Goal: Task Accomplishment & Management: Manage account settings

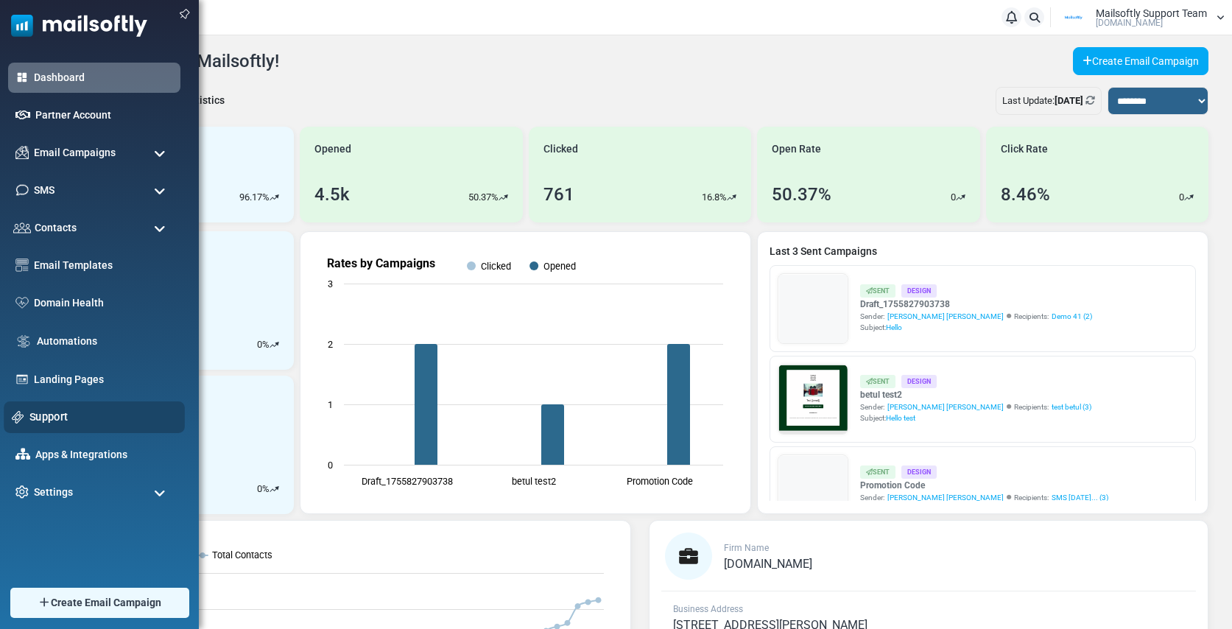
click at [44, 416] on link "Support" at bounding box center [102, 417] width 147 height 16
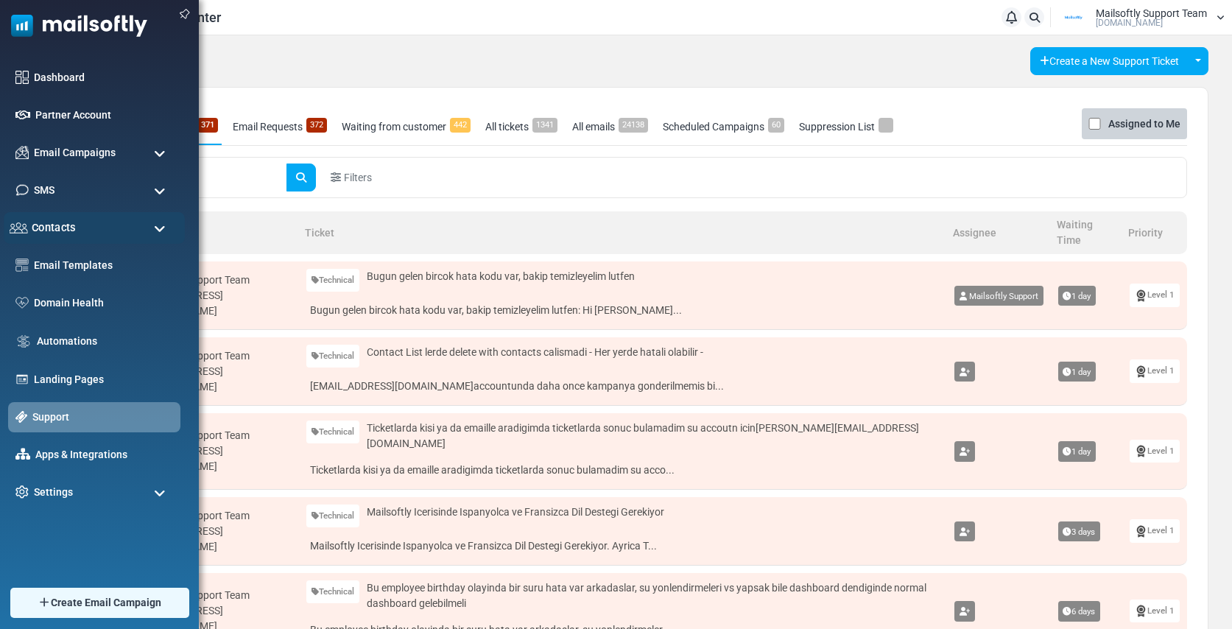
click at [60, 227] on span "Contacts" at bounding box center [54, 227] width 44 height 16
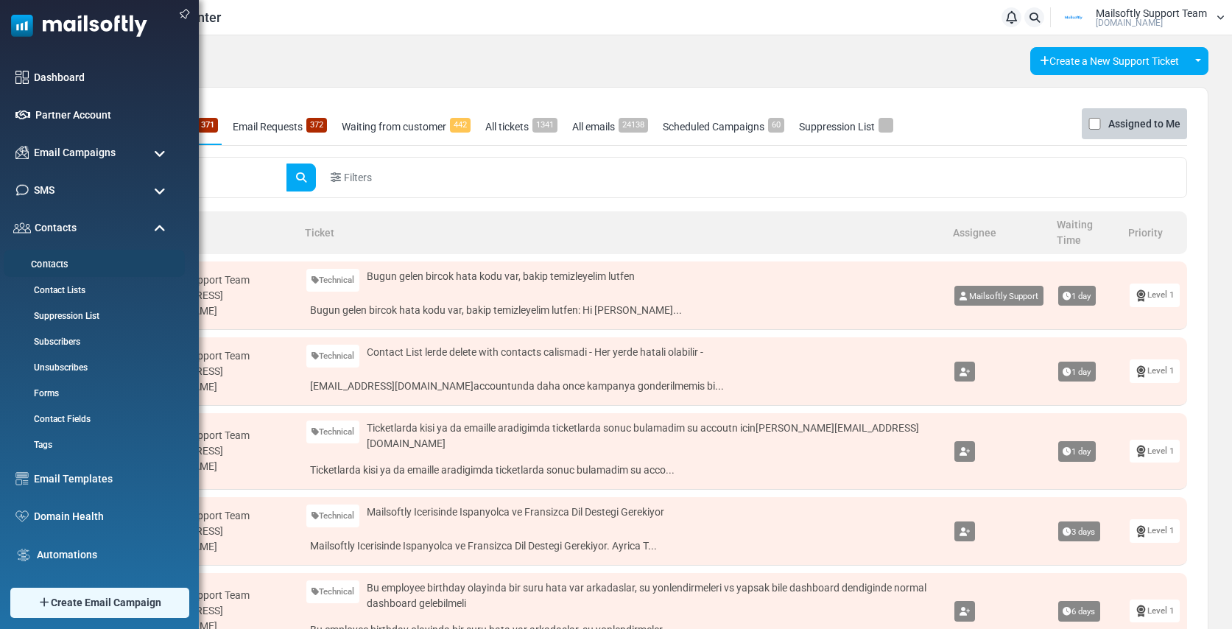
click at [45, 260] on link "Contacts" at bounding box center [92, 265] width 177 height 14
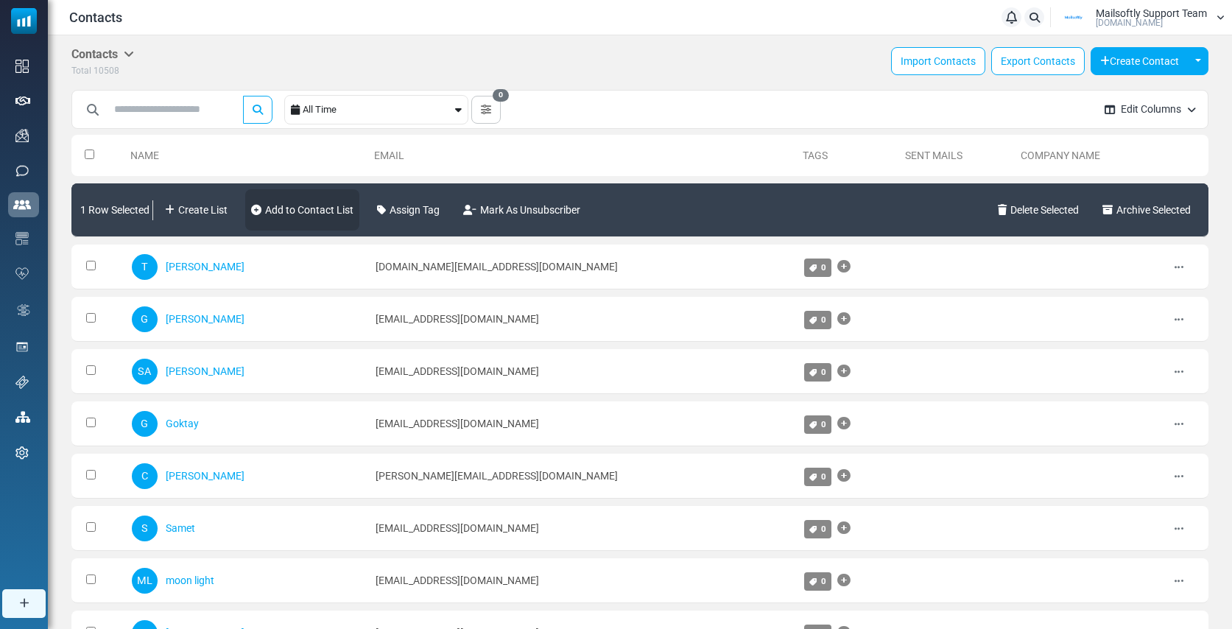
click at [324, 213] on link "Add to Contact List" at bounding box center [302, 209] width 114 height 41
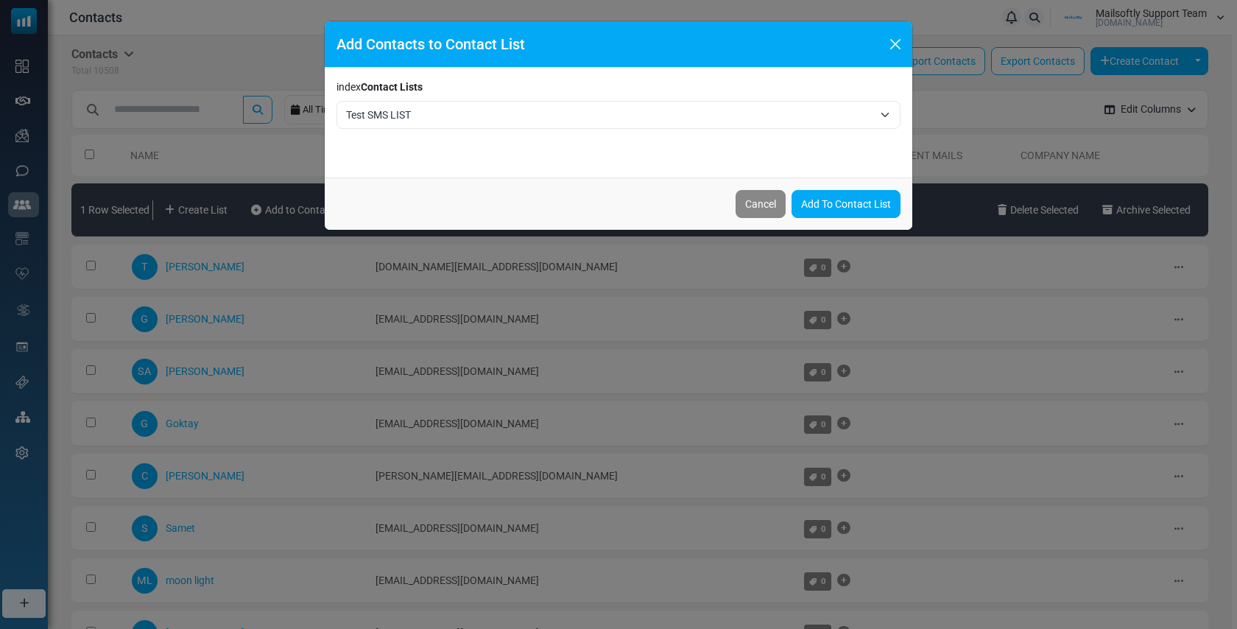
click at [468, 118] on span "Test SMS LIST" at bounding box center [609, 115] width 527 height 18
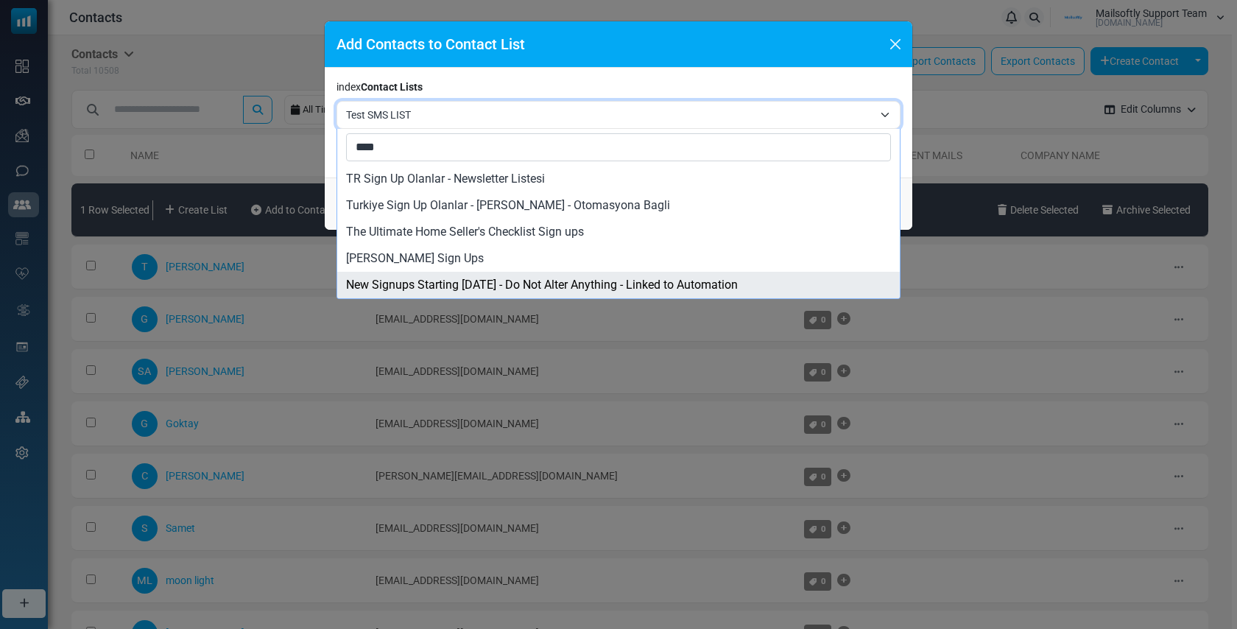
type input "****"
select select "****"
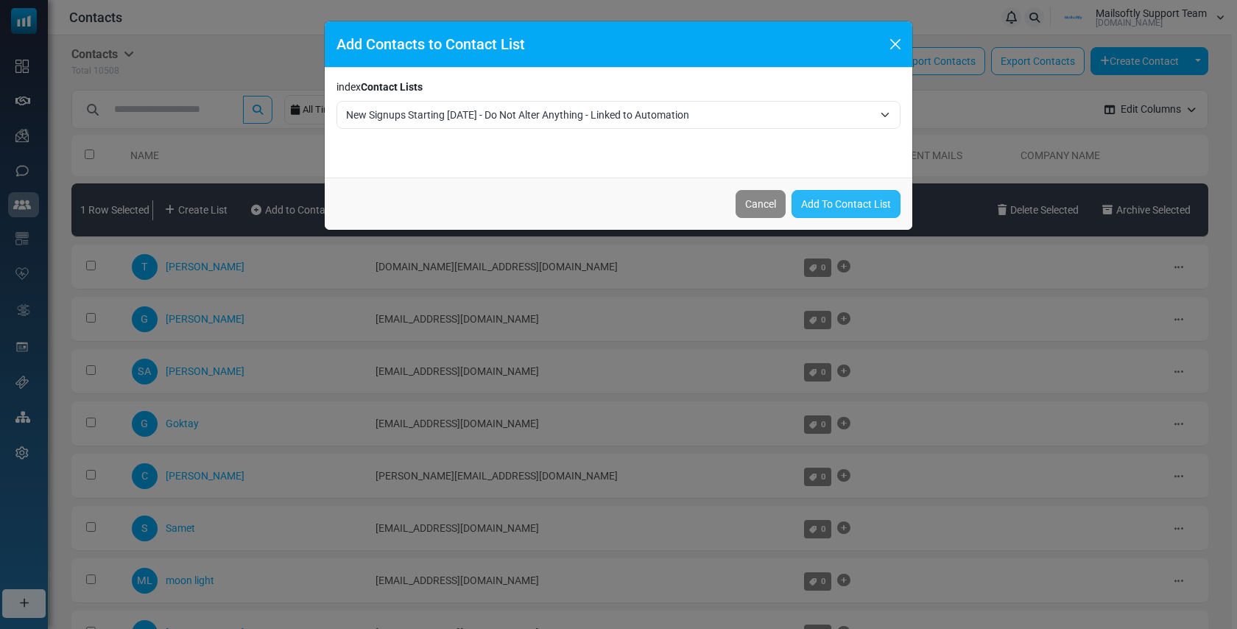
click at [837, 205] on link "Add To Contact List" at bounding box center [846, 204] width 109 height 28
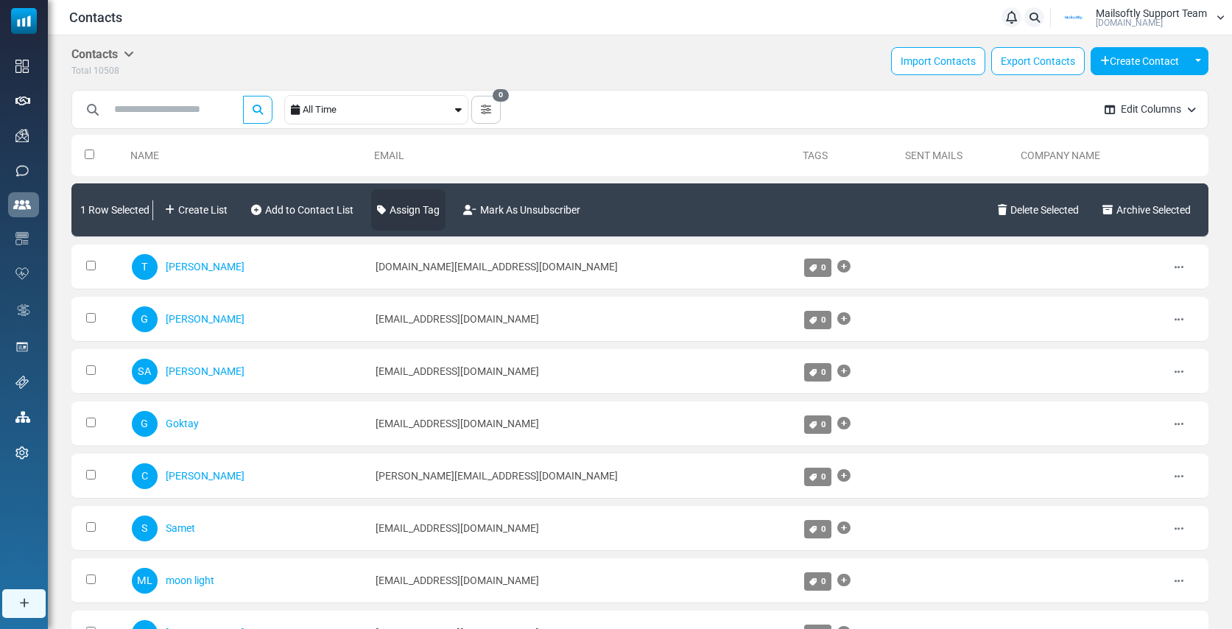
click at [417, 211] on link "Assign Tag" at bounding box center [408, 209] width 74 height 41
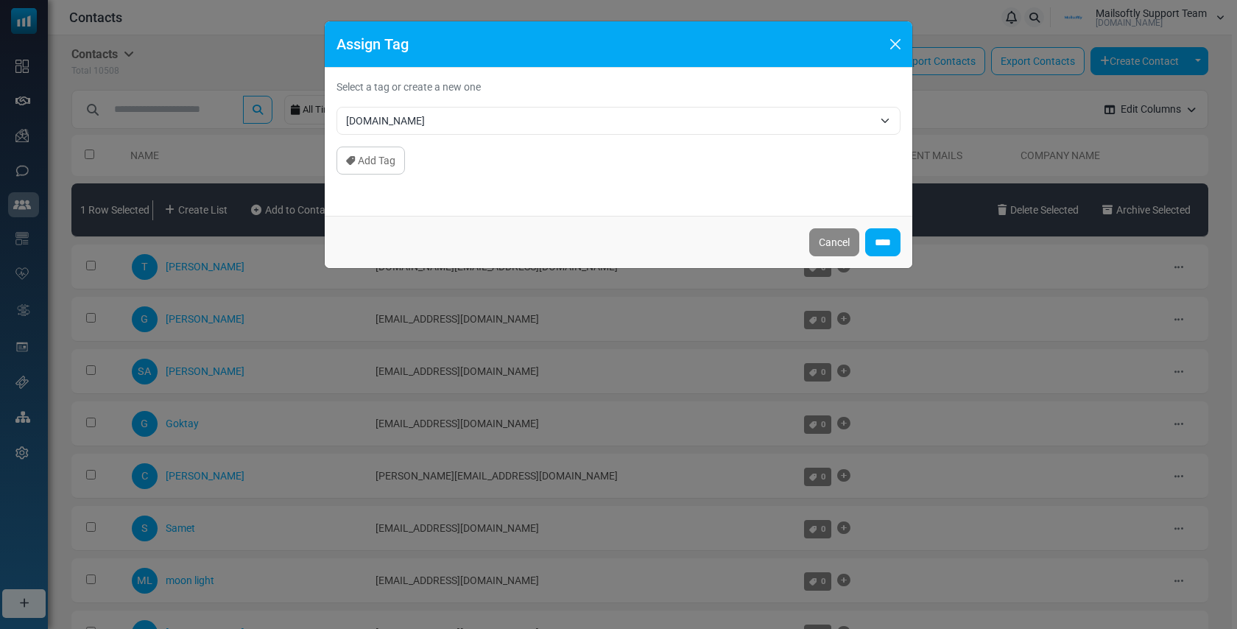
click at [471, 125] on span "notifications.freelancer.com" at bounding box center [609, 121] width 527 height 18
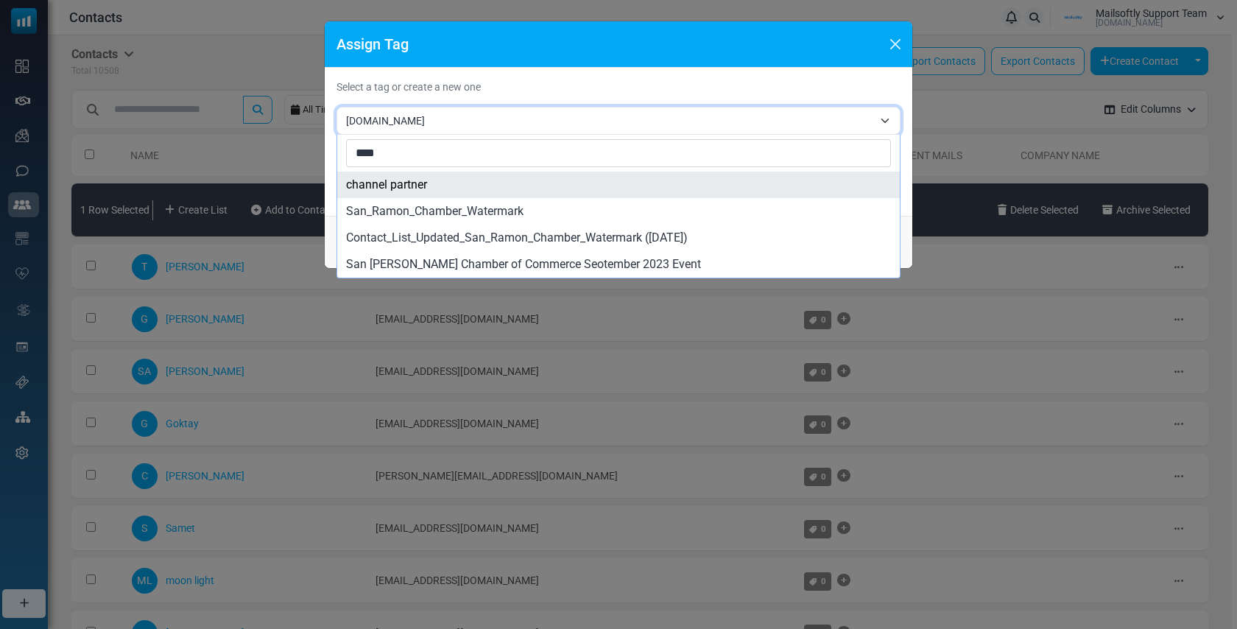
type input "*****"
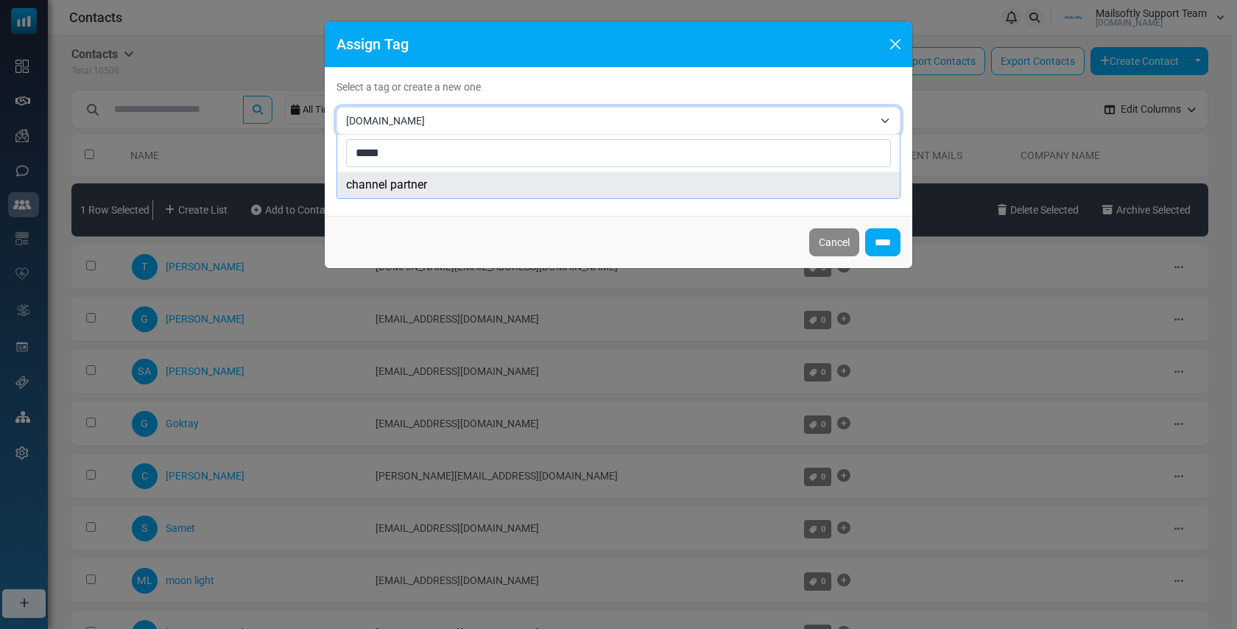
select select "****"
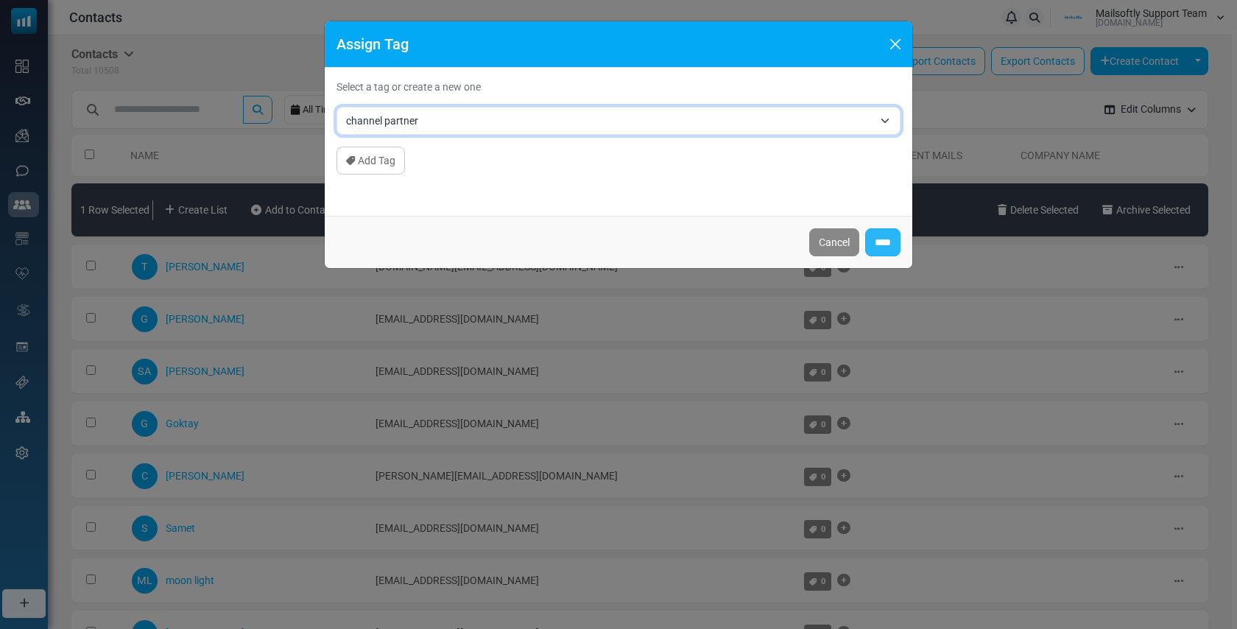
click at [877, 244] on input "****" at bounding box center [882, 242] width 35 height 28
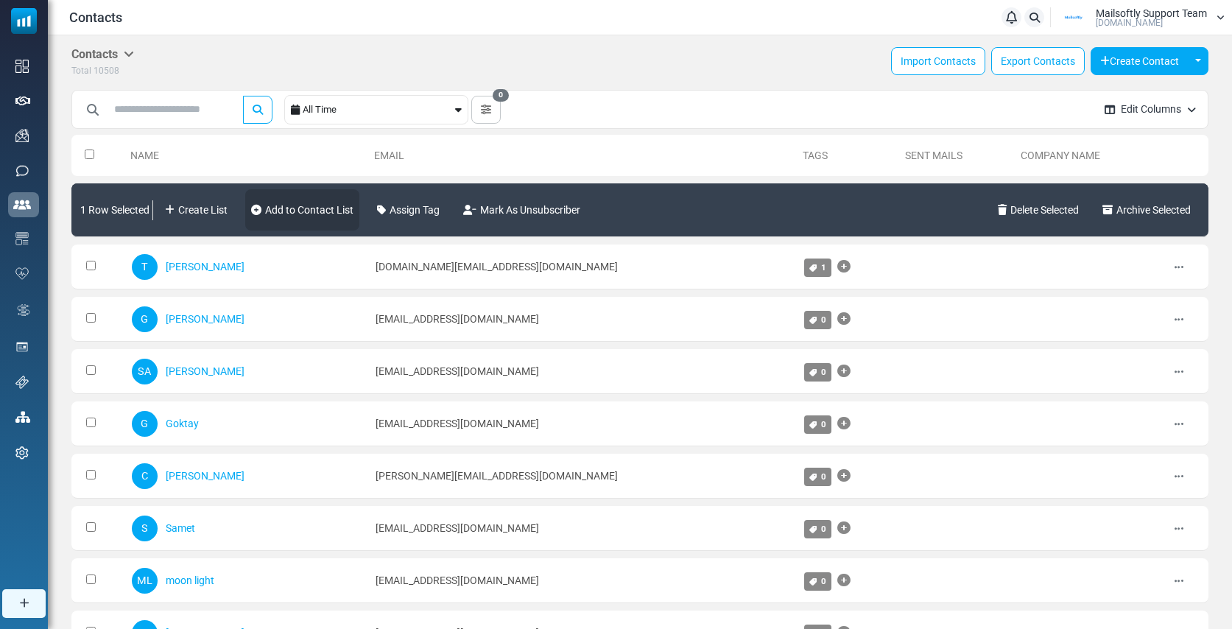
click at [319, 211] on link "Add to Contact List" at bounding box center [302, 209] width 114 height 41
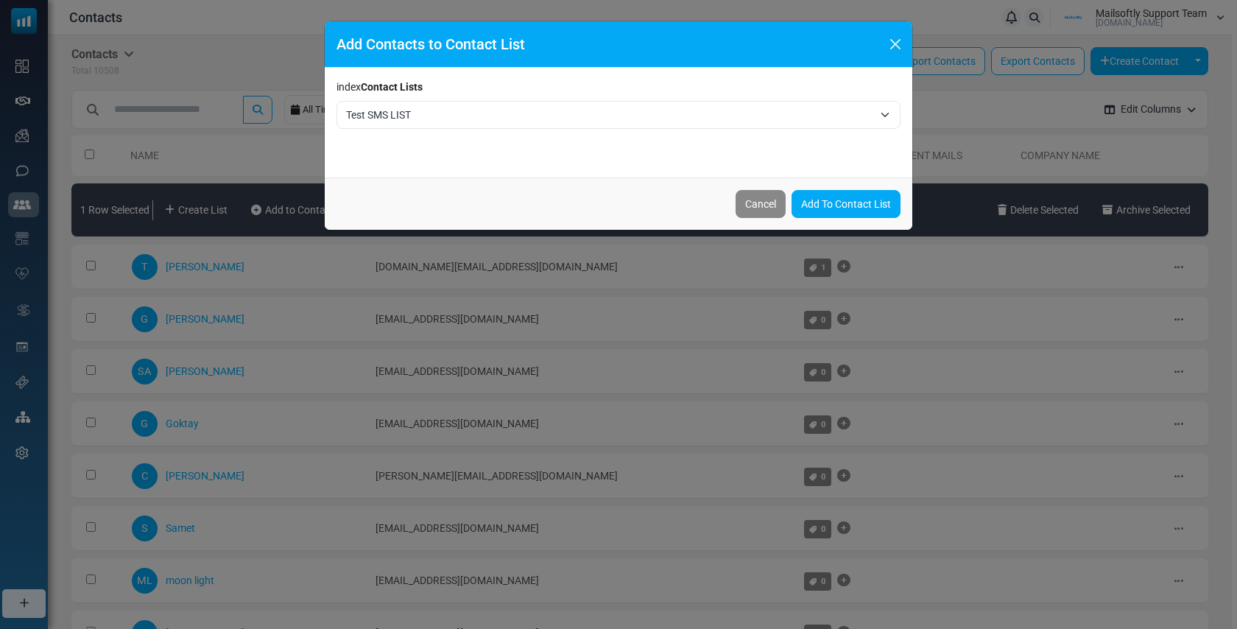
click at [419, 127] on span "Test SMS LIST" at bounding box center [619, 115] width 564 height 28
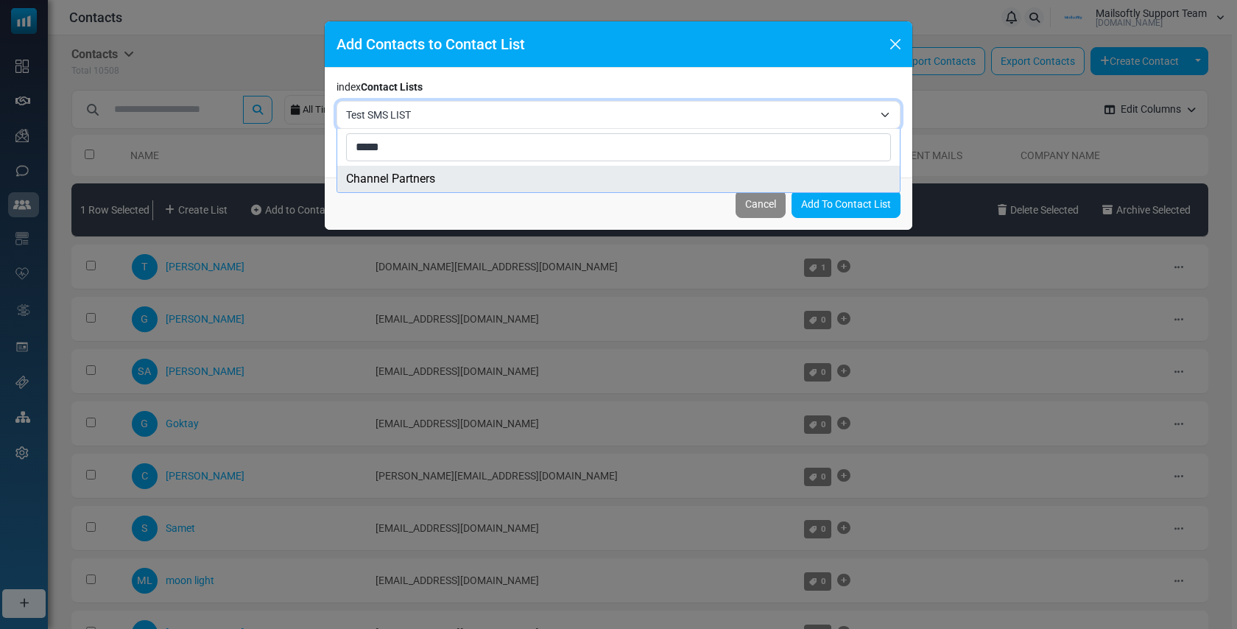
type input "*****"
select select "****"
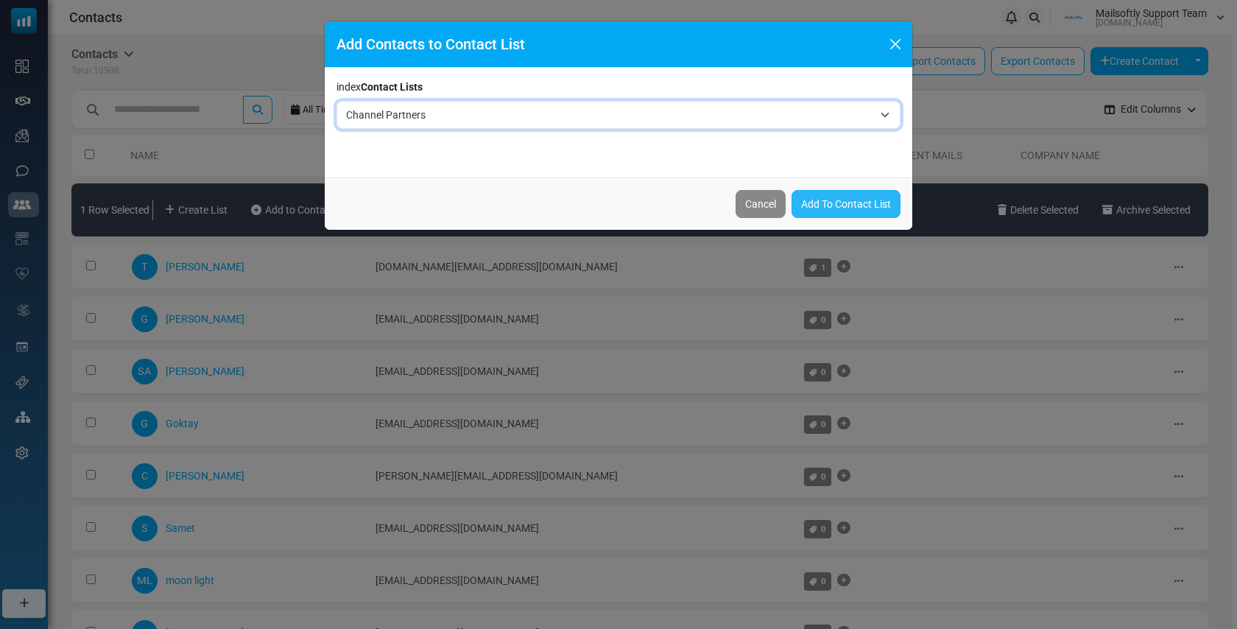
click at [823, 205] on link "Add To Contact List" at bounding box center [846, 204] width 109 height 28
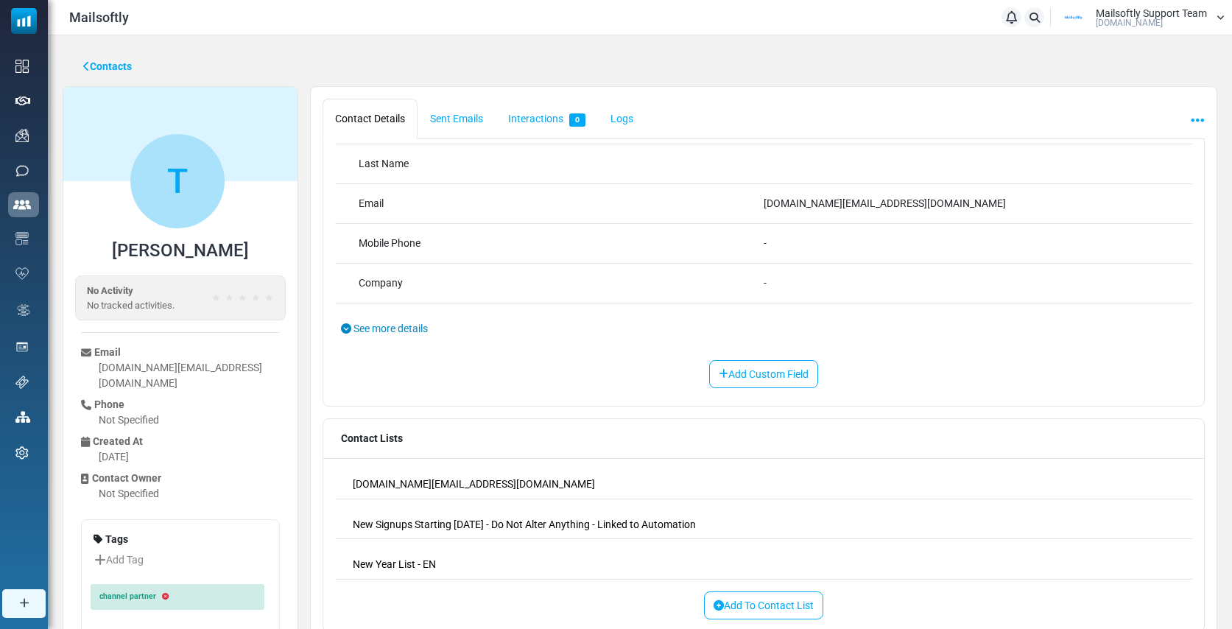
scroll to position [109, 0]
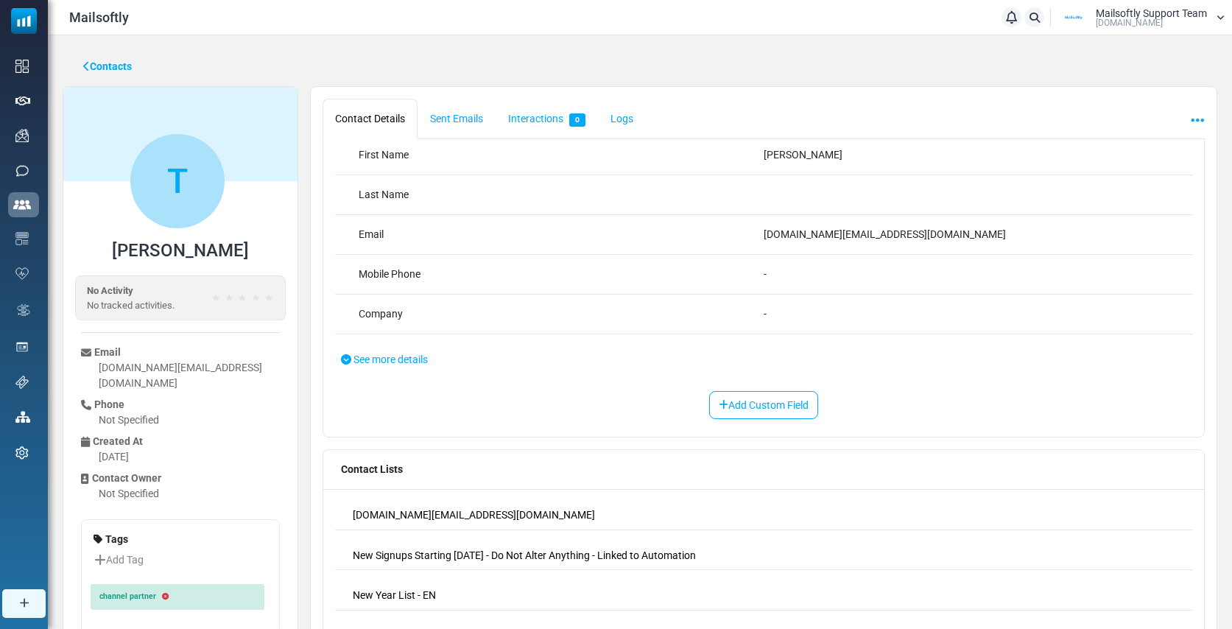
scroll to position [149, 0]
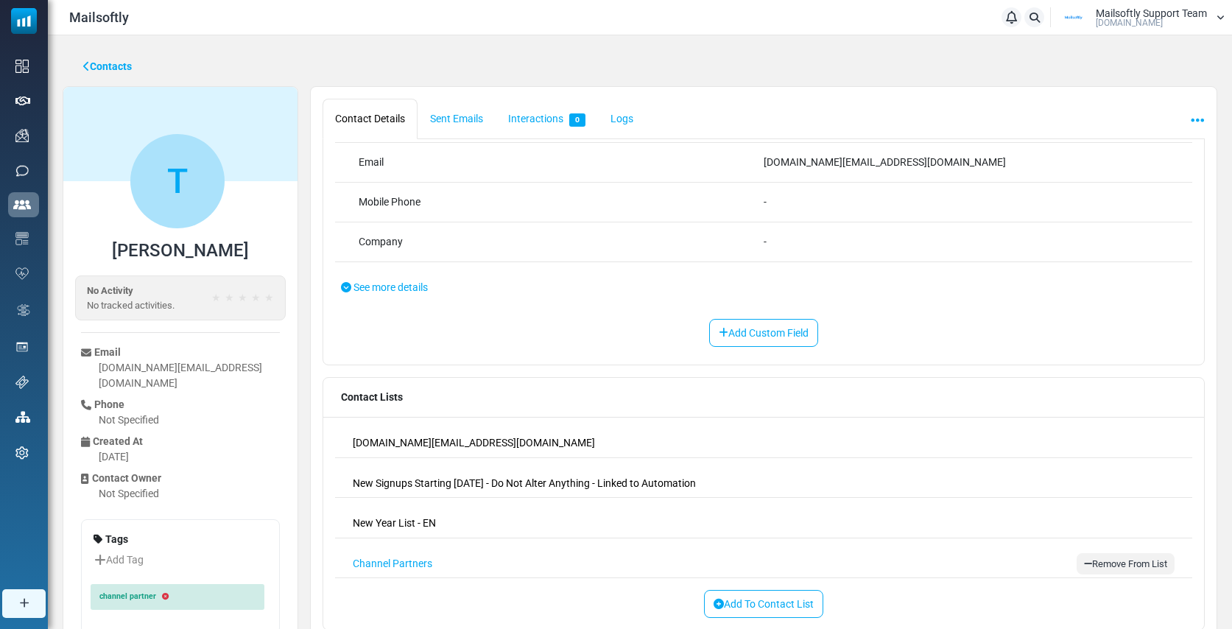
click at [390, 563] on link "Channel Partners" at bounding box center [393, 563] width 80 height 15
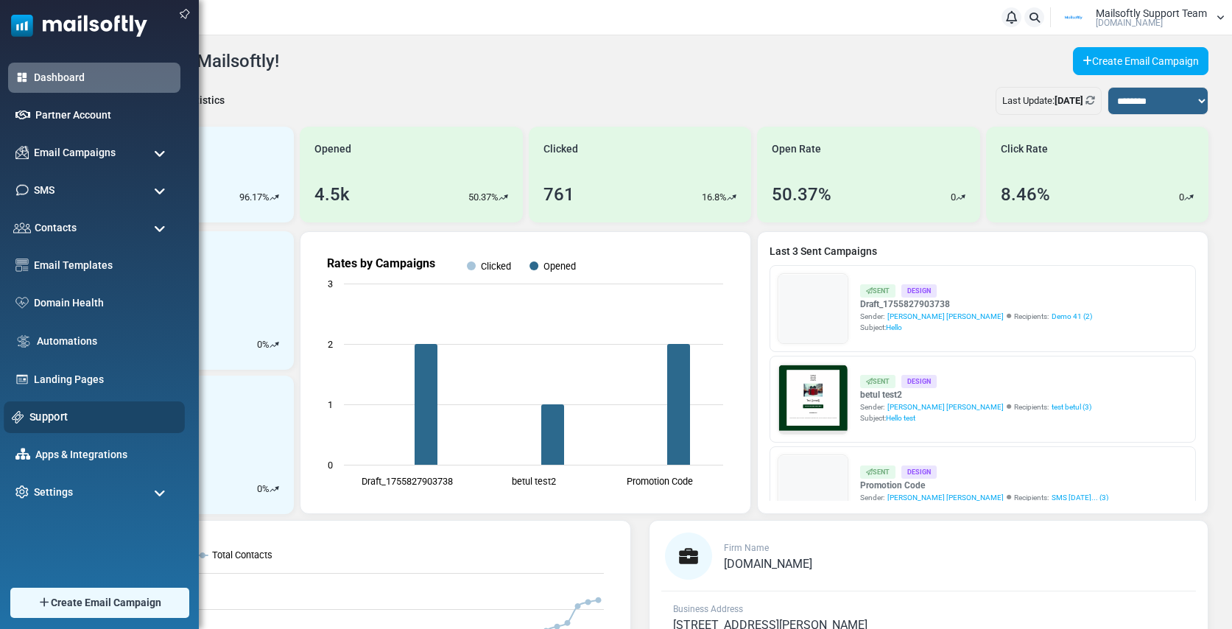
click at [51, 412] on link "Support" at bounding box center [102, 417] width 147 height 16
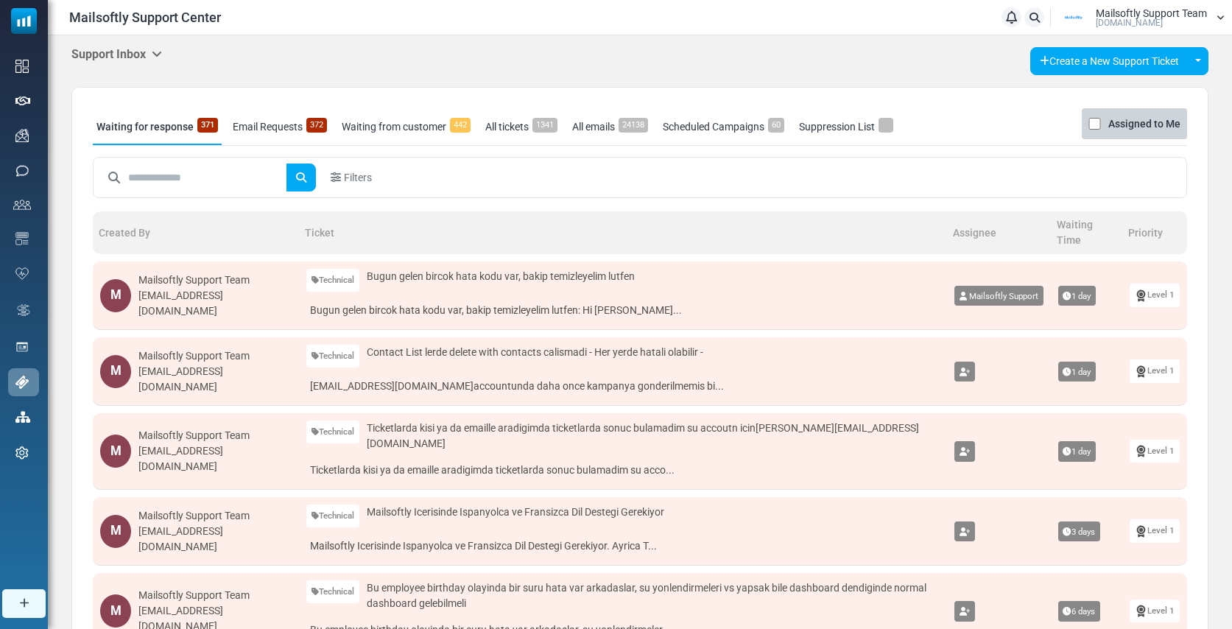
click at [159, 48] on icon at bounding box center [157, 54] width 10 height 12
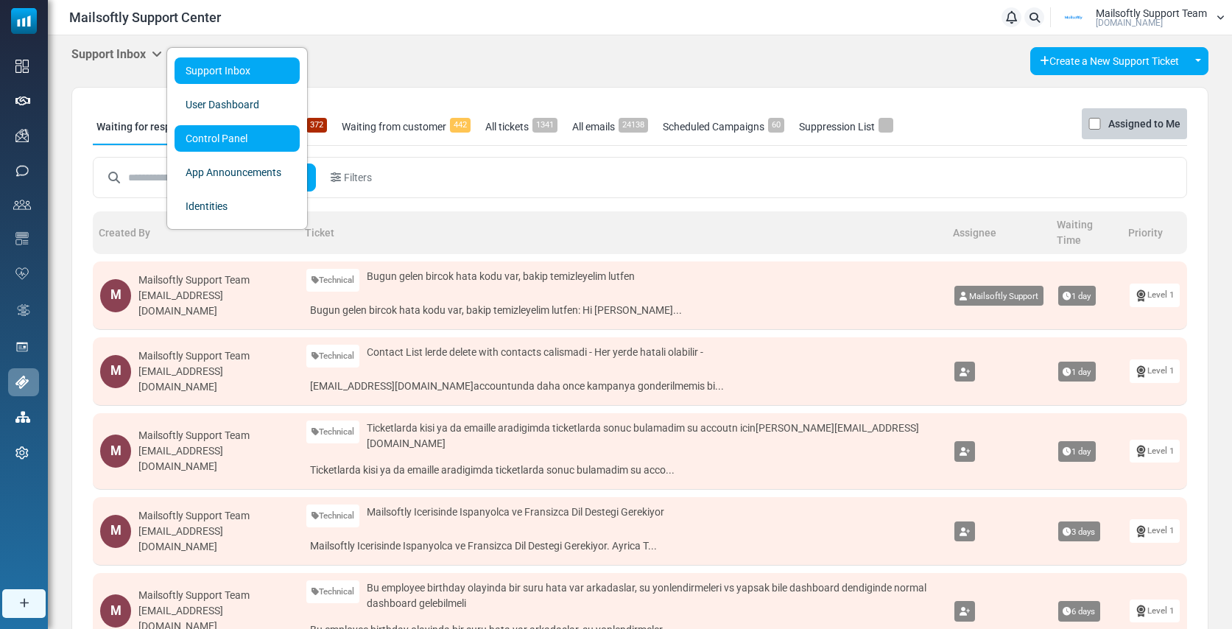
click at [222, 145] on link "Control Panel" at bounding box center [237, 138] width 125 height 27
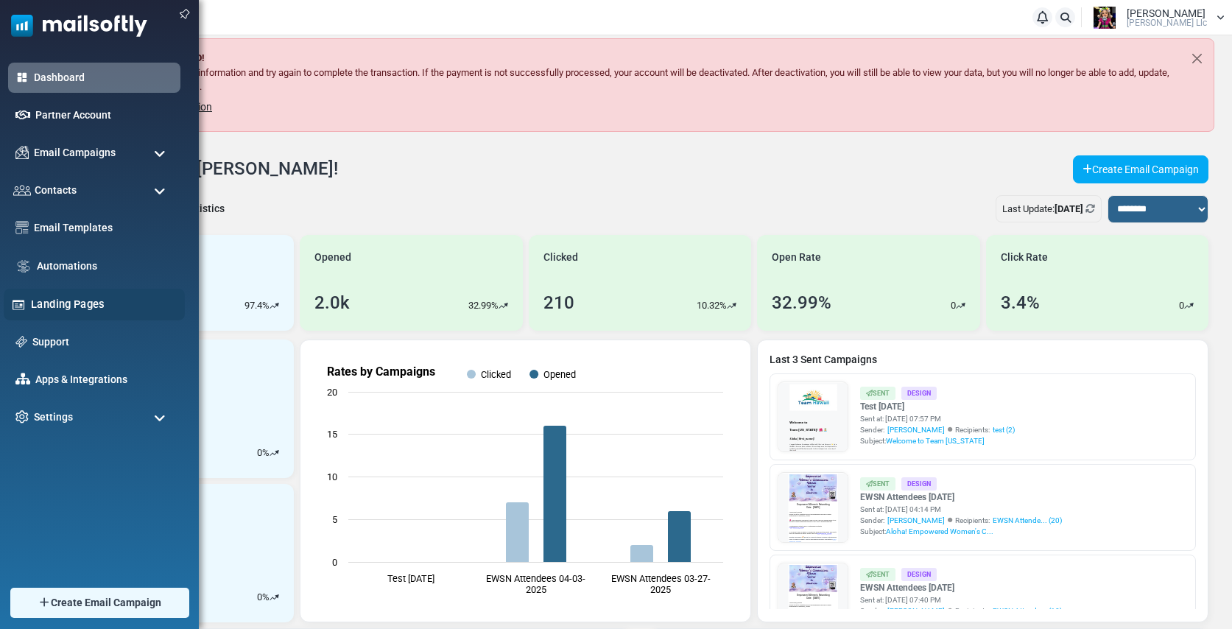
click at [64, 310] on link "Landing Pages" at bounding box center [104, 304] width 146 height 16
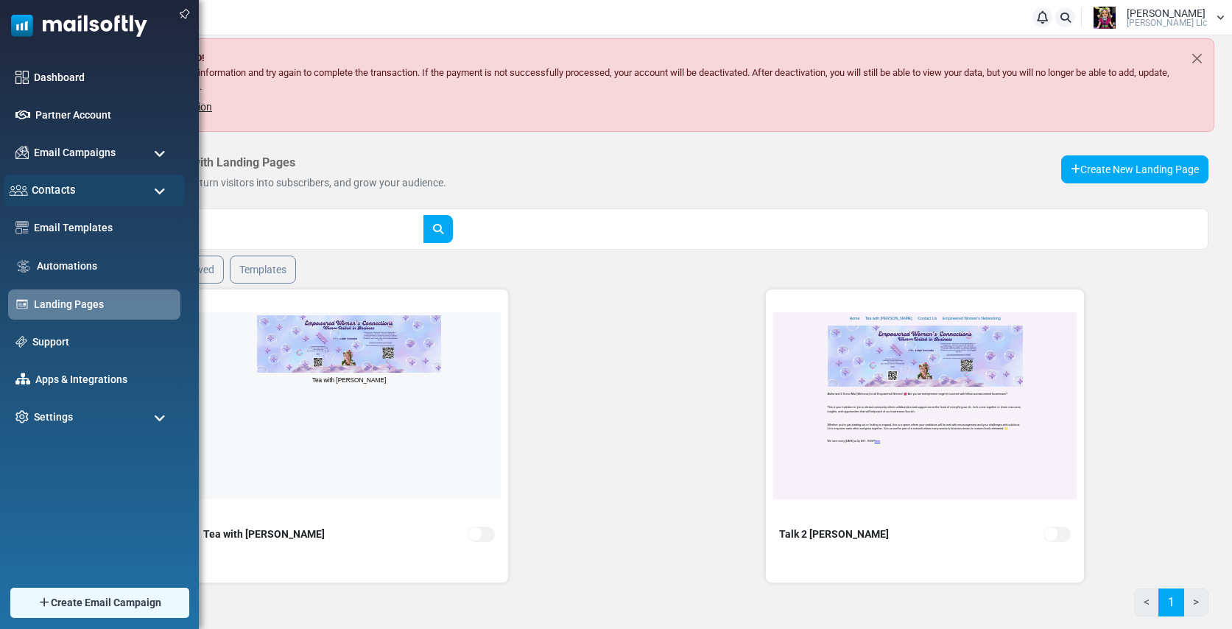
click at [65, 189] on span "Contacts" at bounding box center [54, 190] width 44 height 16
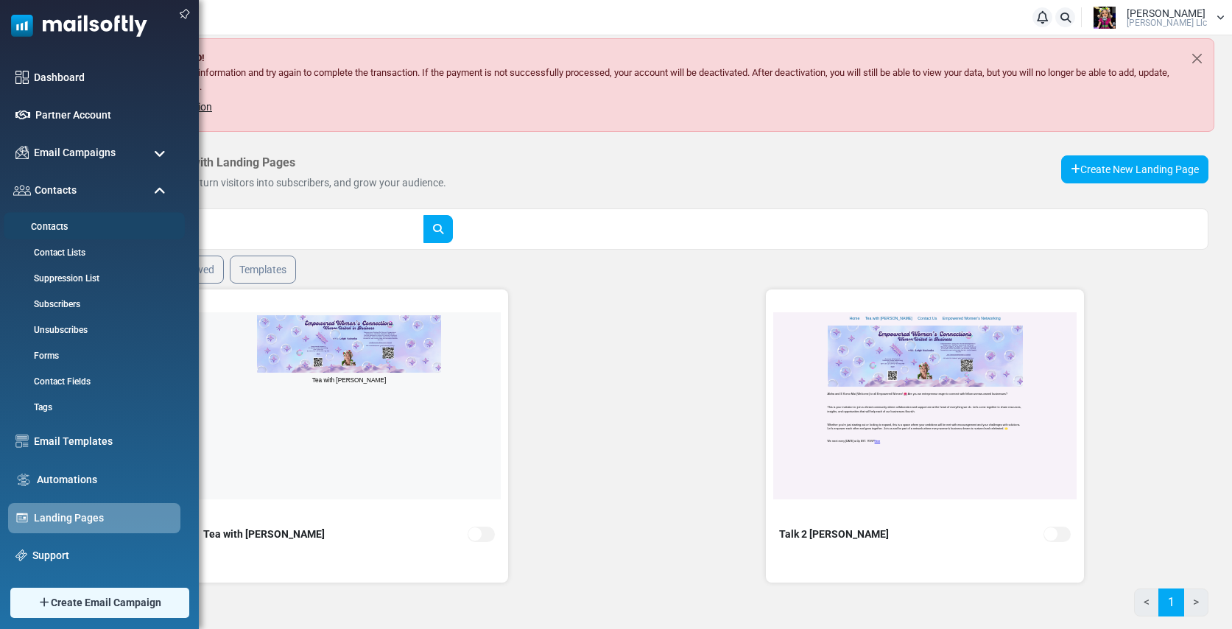
click at [55, 228] on link "Contacts" at bounding box center [92, 227] width 177 height 14
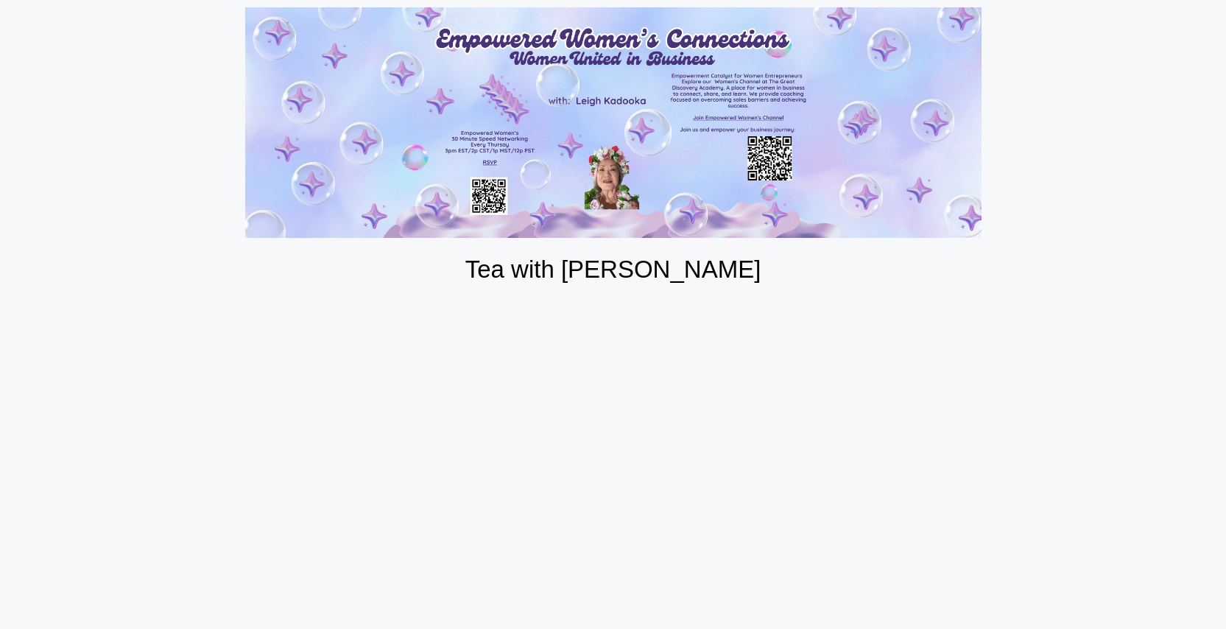
scroll to position [15, 0]
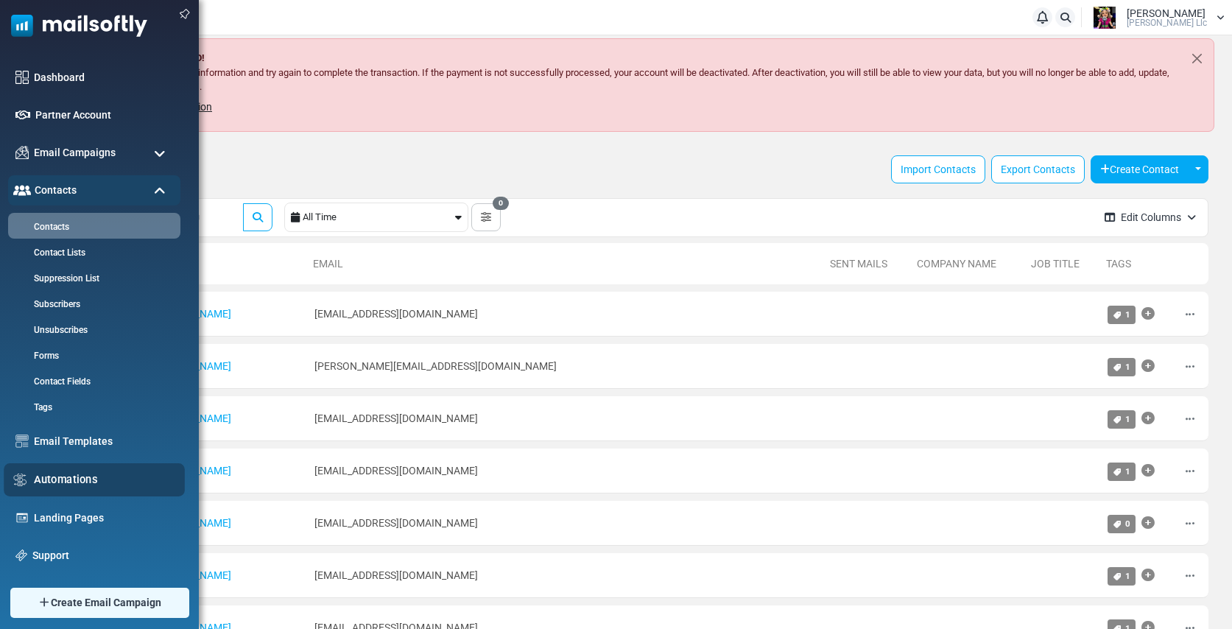
scroll to position [75, 0]
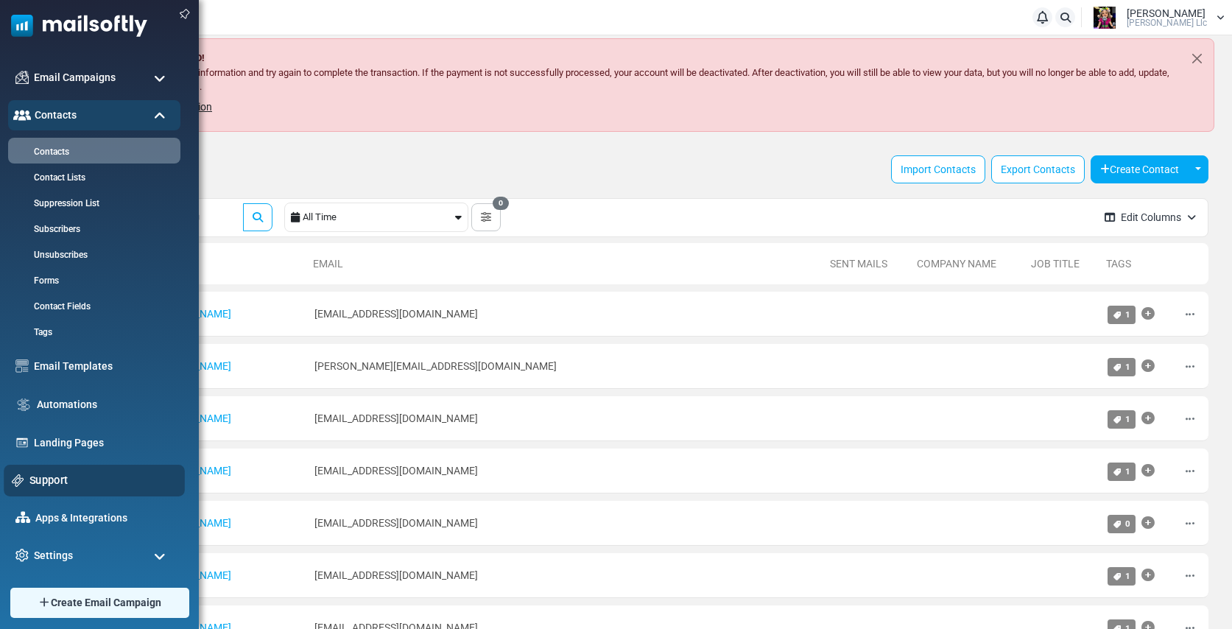
click at [64, 479] on link "Support" at bounding box center [102, 480] width 147 height 16
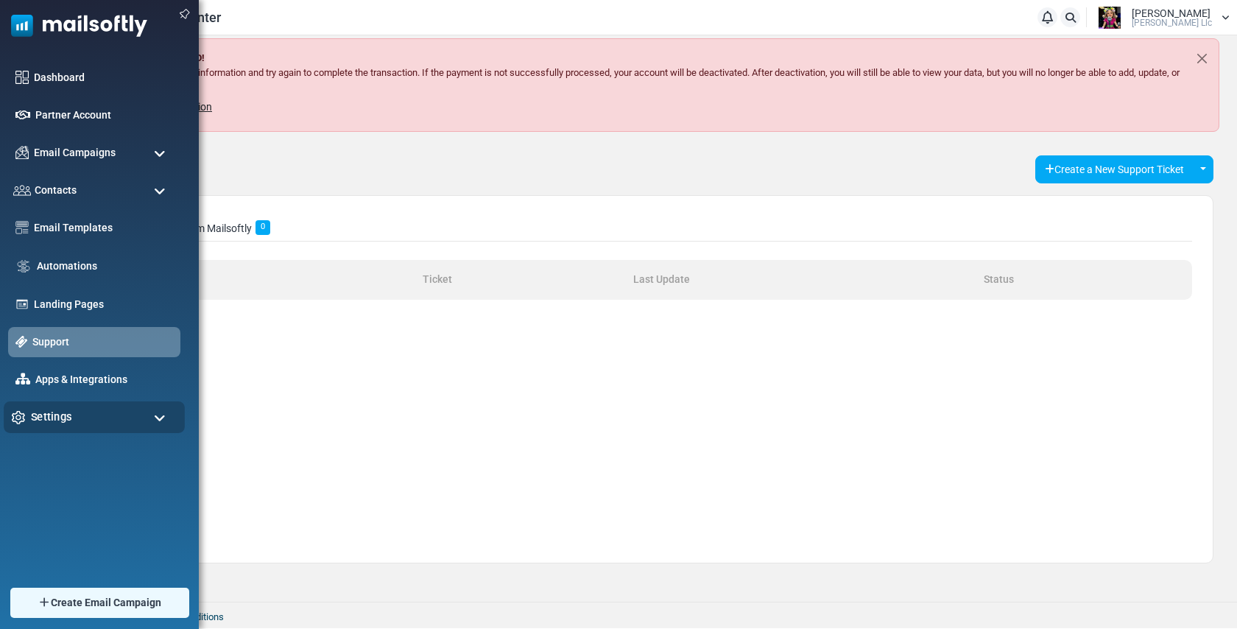
click at [53, 421] on span "Settings" at bounding box center [51, 417] width 41 height 16
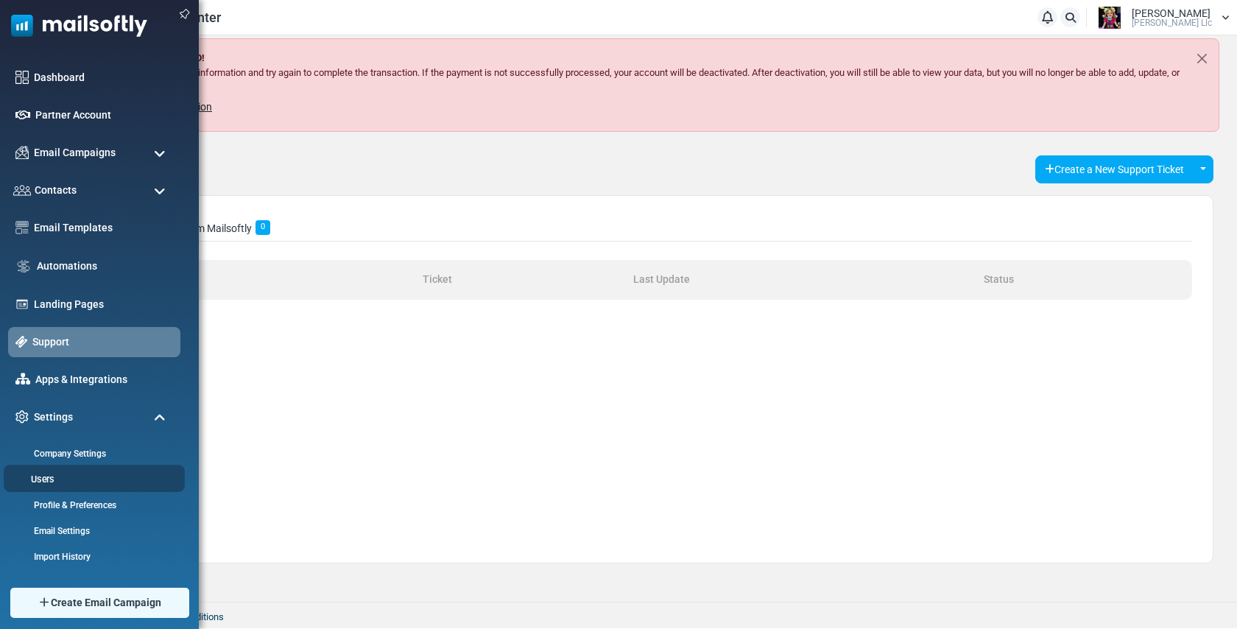
scroll to position [75, 0]
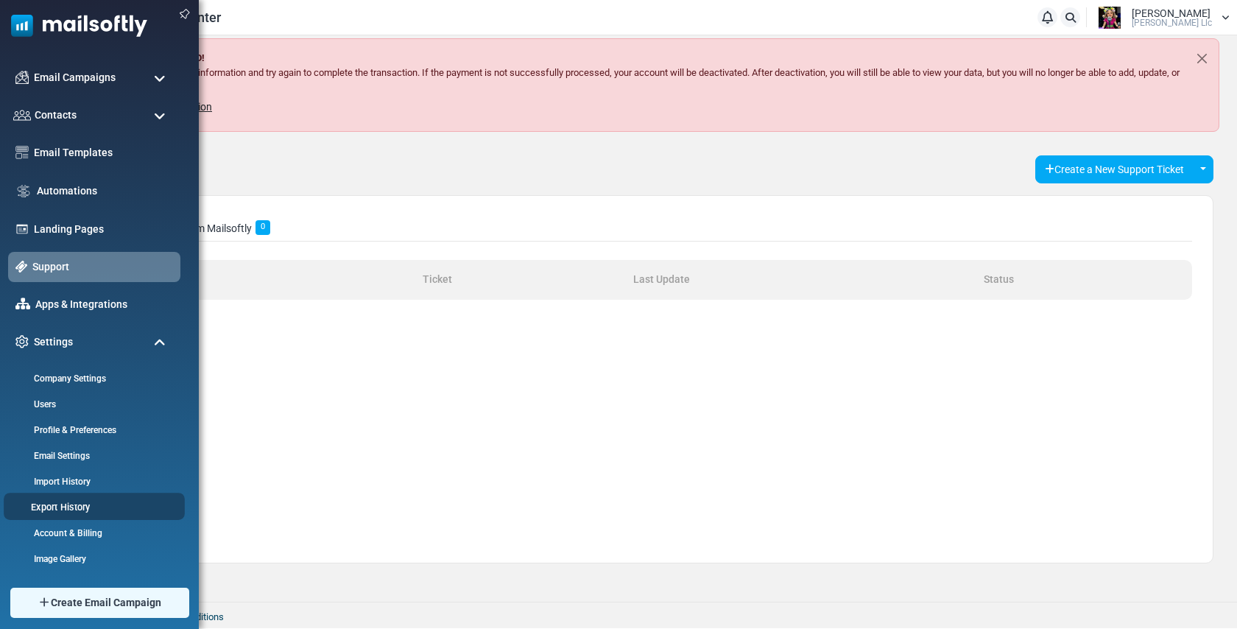
click at [63, 509] on link "Export History" at bounding box center [92, 507] width 177 height 14
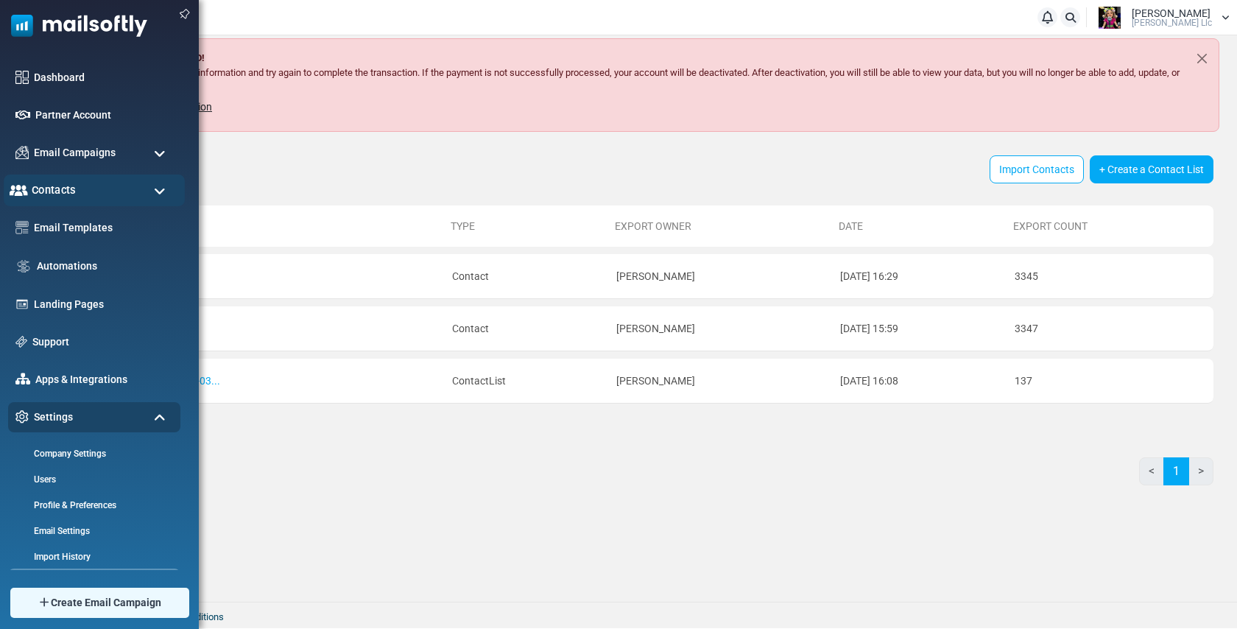
click at [75, 189] on div "Contacts" at bounding box center [94, 191] width 181 height 32
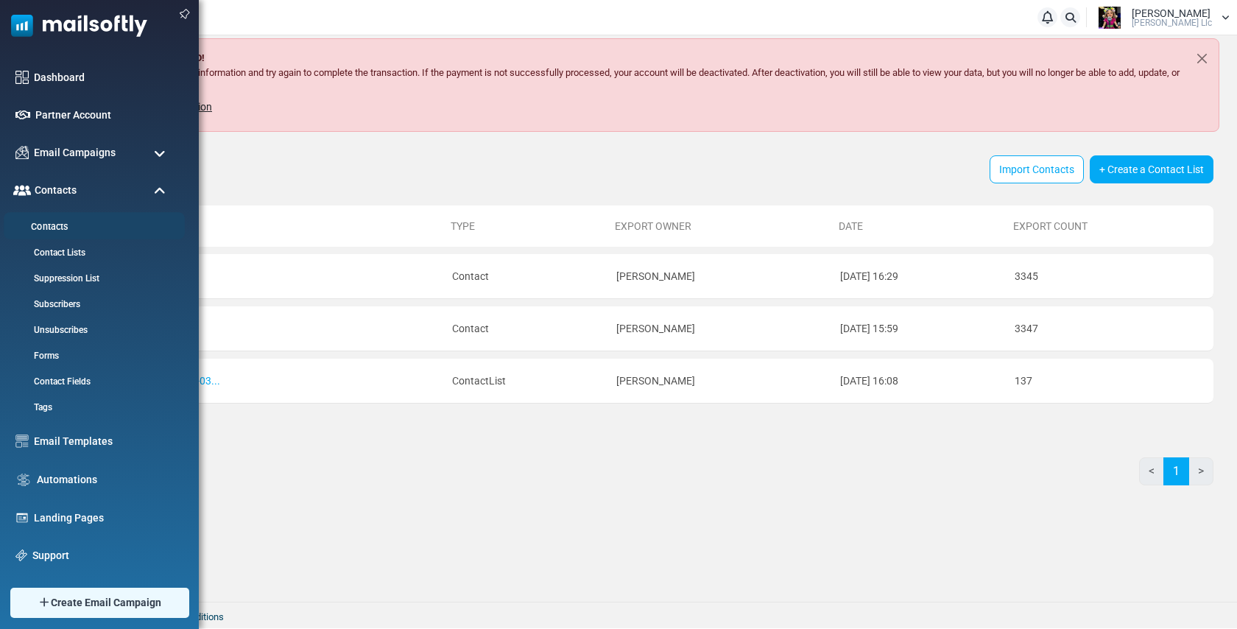
click at [52, 224] on link "Contacts" at bounding box center [92, 227] width 177 height 14
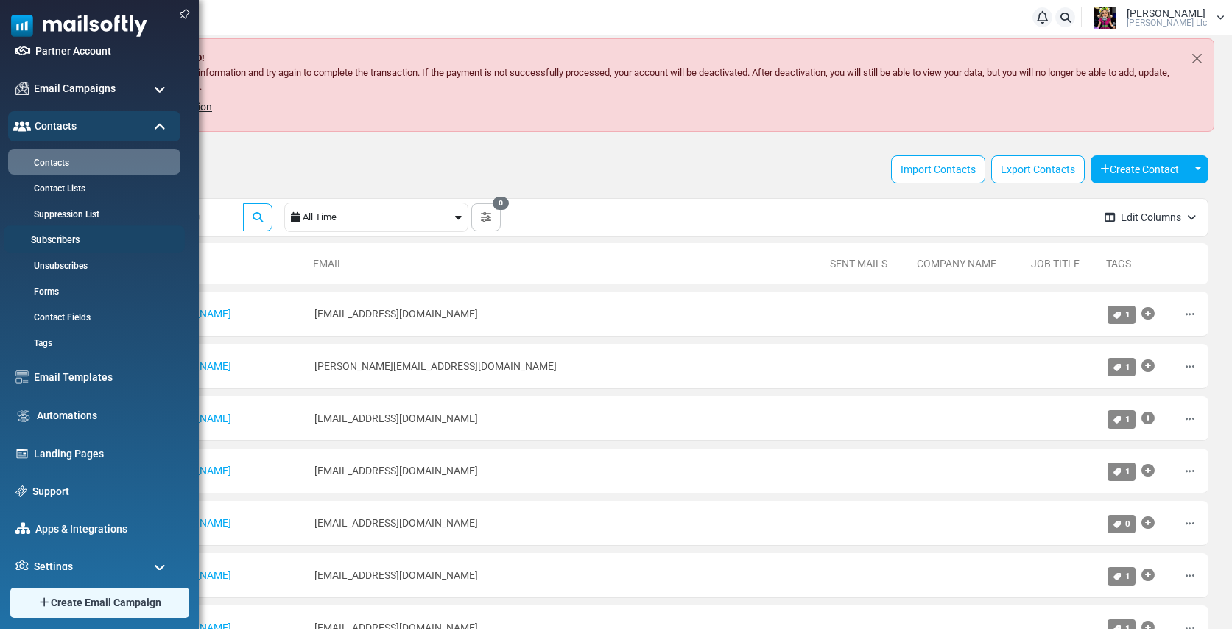
scroll to position [75, 0]
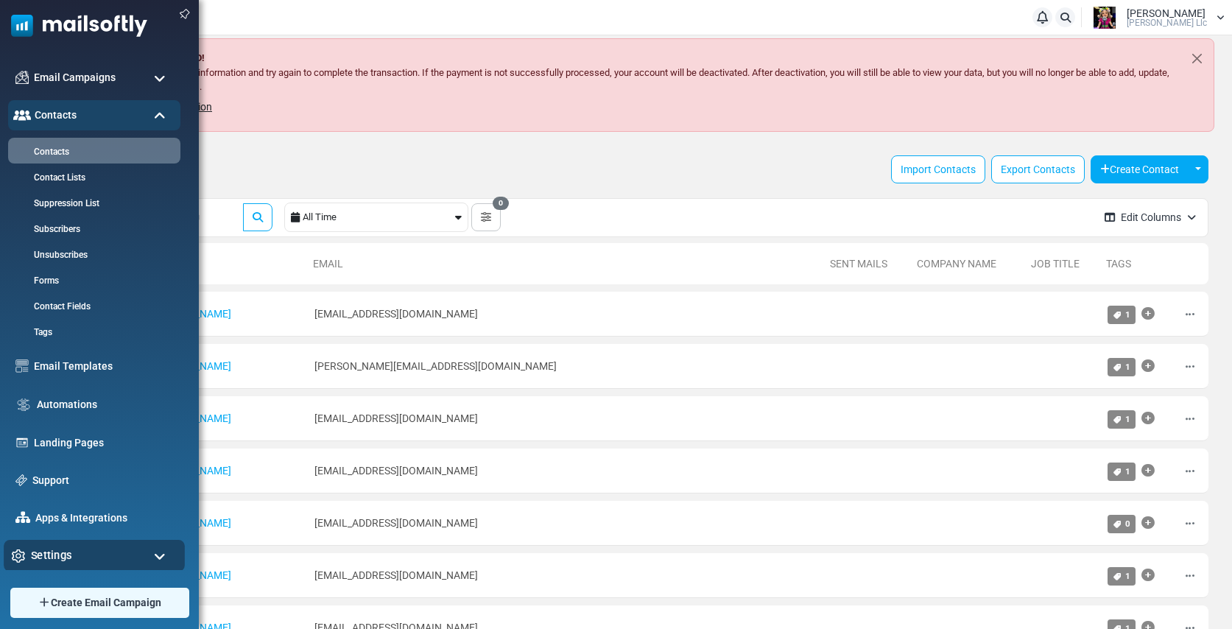
click at [74, 555] on div "Settings" at bounding box center [94, 556] width 181 height 32
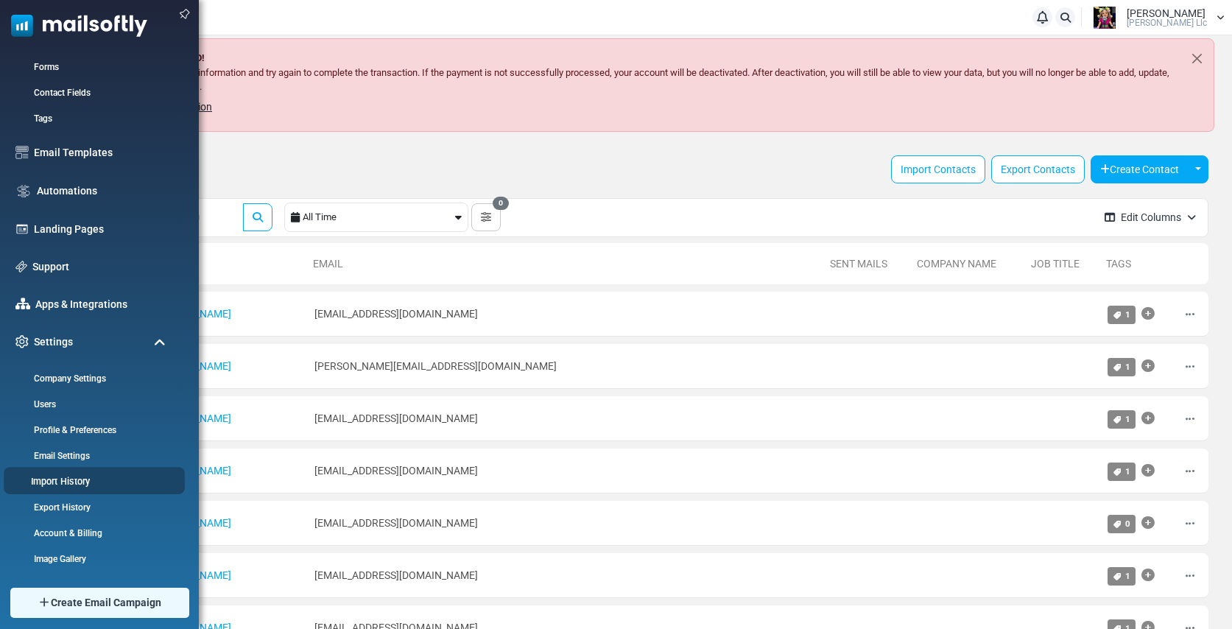
scroll to position [3, 0]
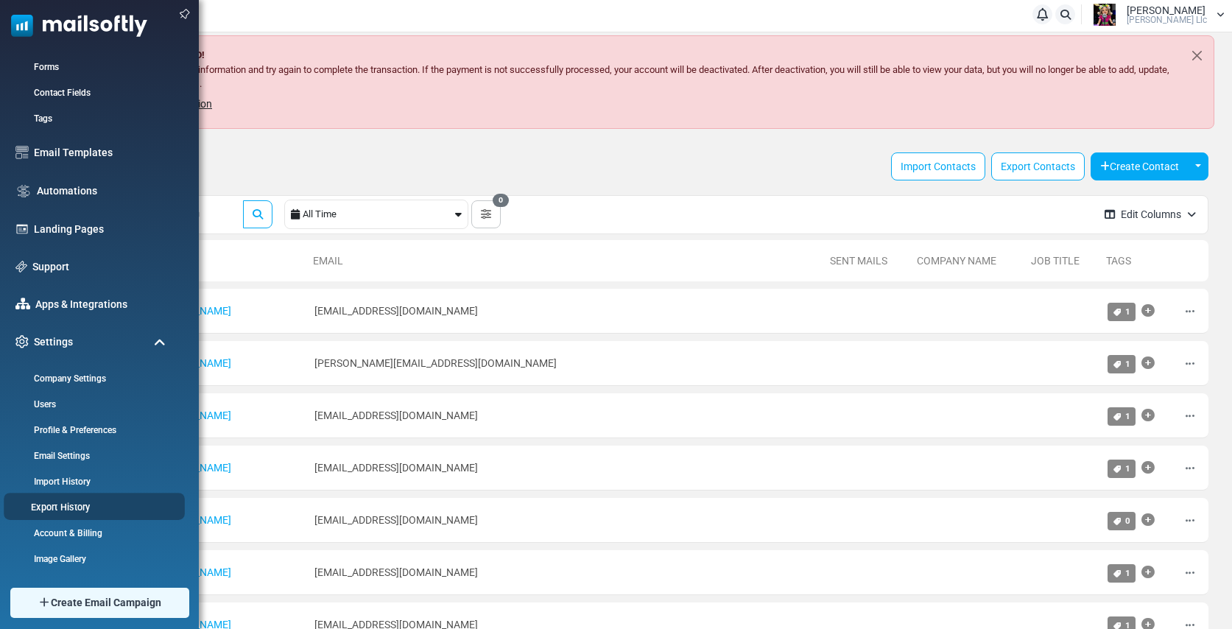
click at [54, 507] on link "Export History" at bounding box center [92, 507] width 177 height 14
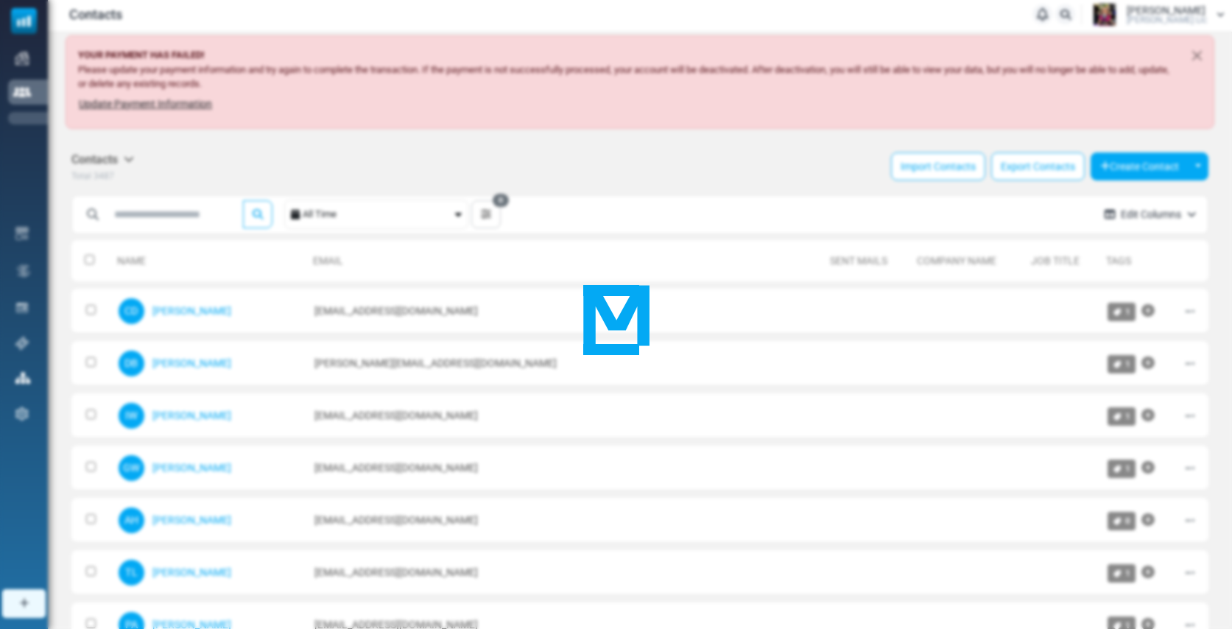
scroll to position [0, 0]
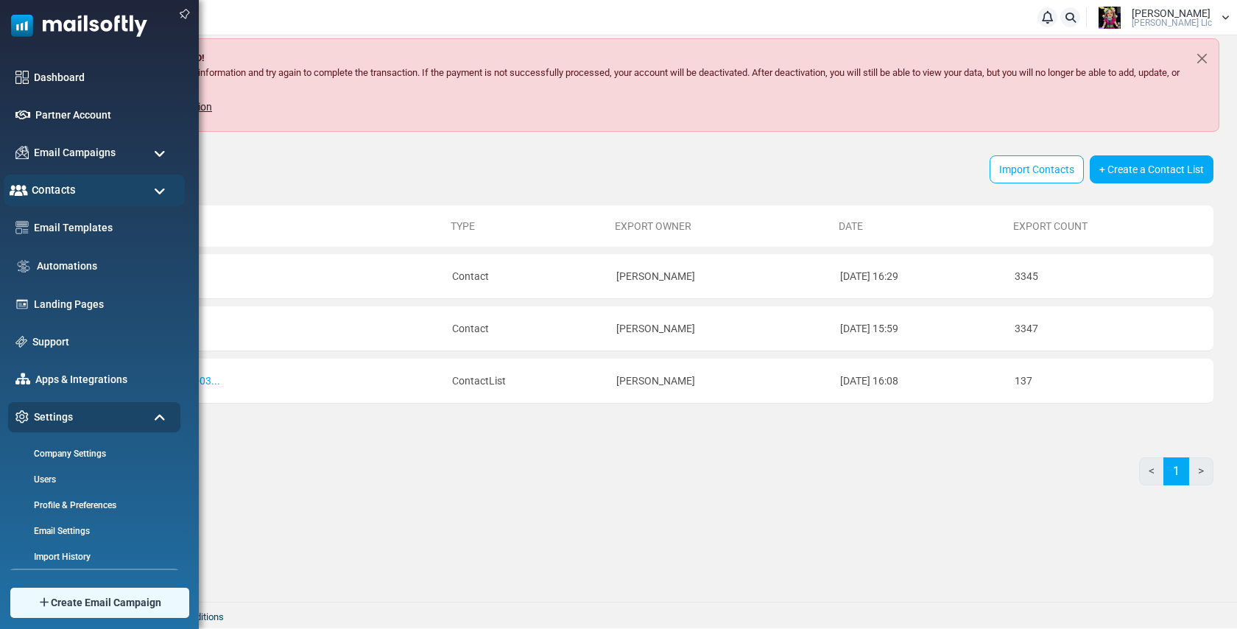
click at [57, 190] on span "Contacts" at bounding box center [54, 190] width 44 height 16
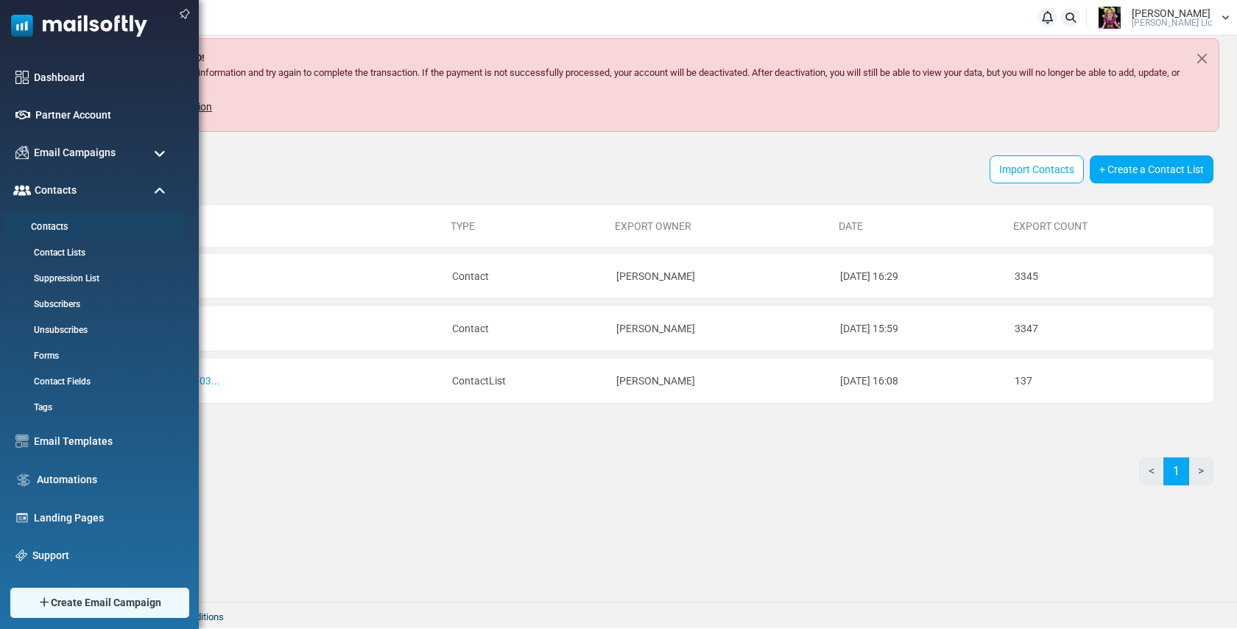
click at [52, 225] on link "Contacts" at bounding box center [92, 227] width 177 height 14
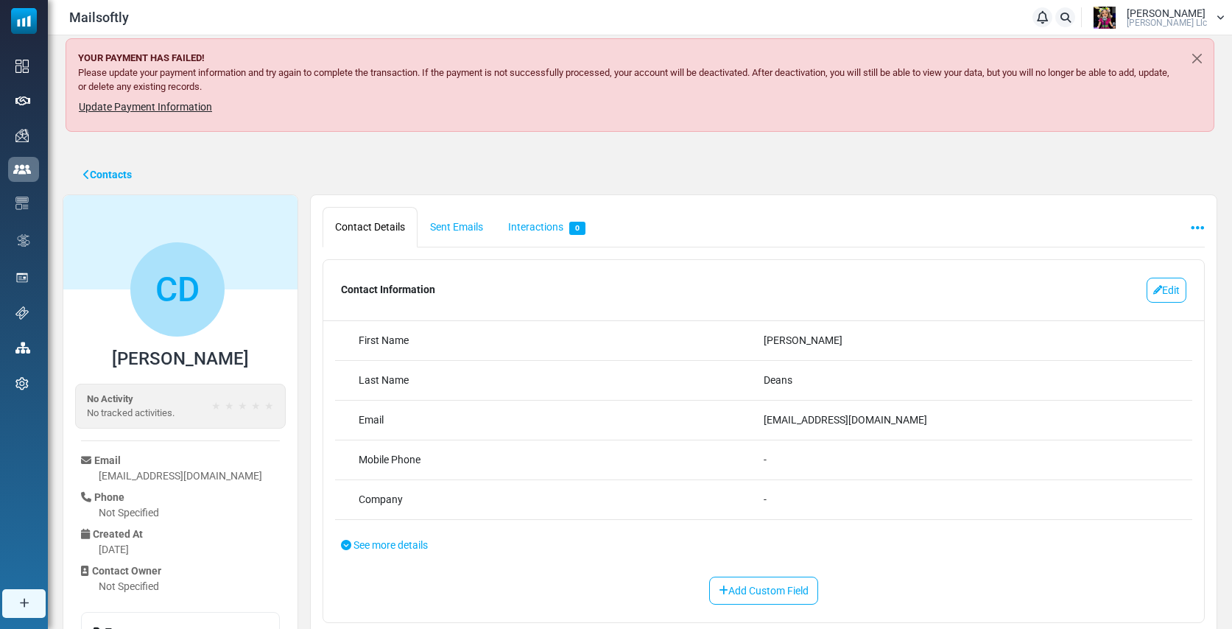
click at [1159, 10] on span "[PERSON_NAME]" at bounding box center [1166, 13] width 79 height 10
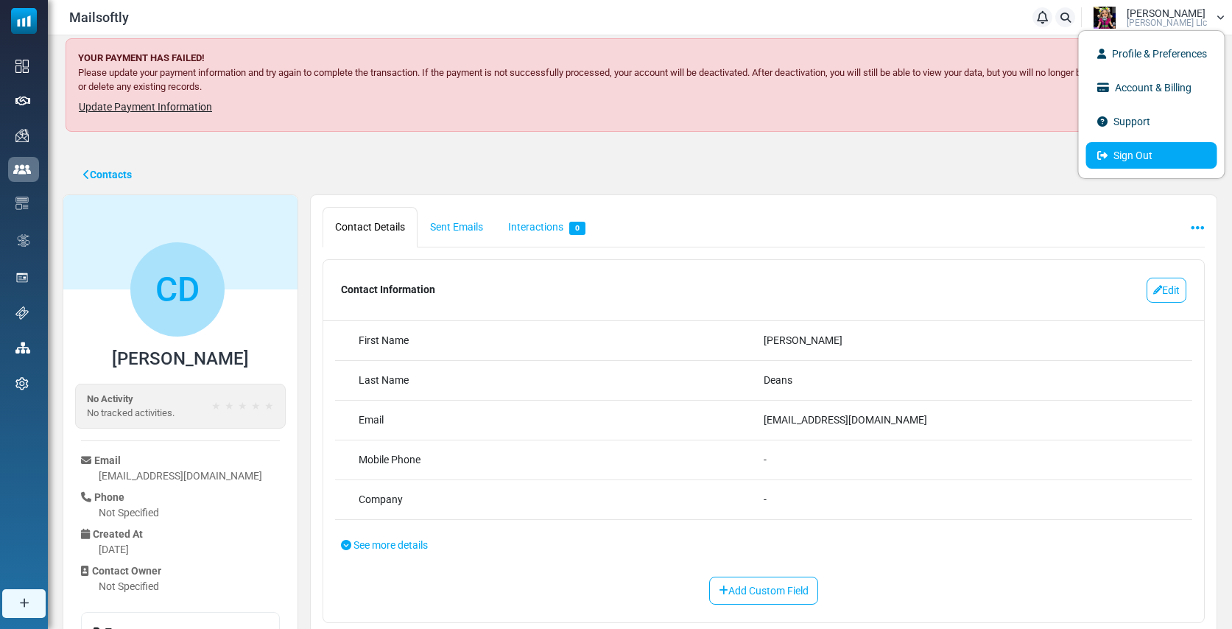
click at [1118, 154] on link "Sign Out" at bounding box center [1151, 155] width 131 height 27
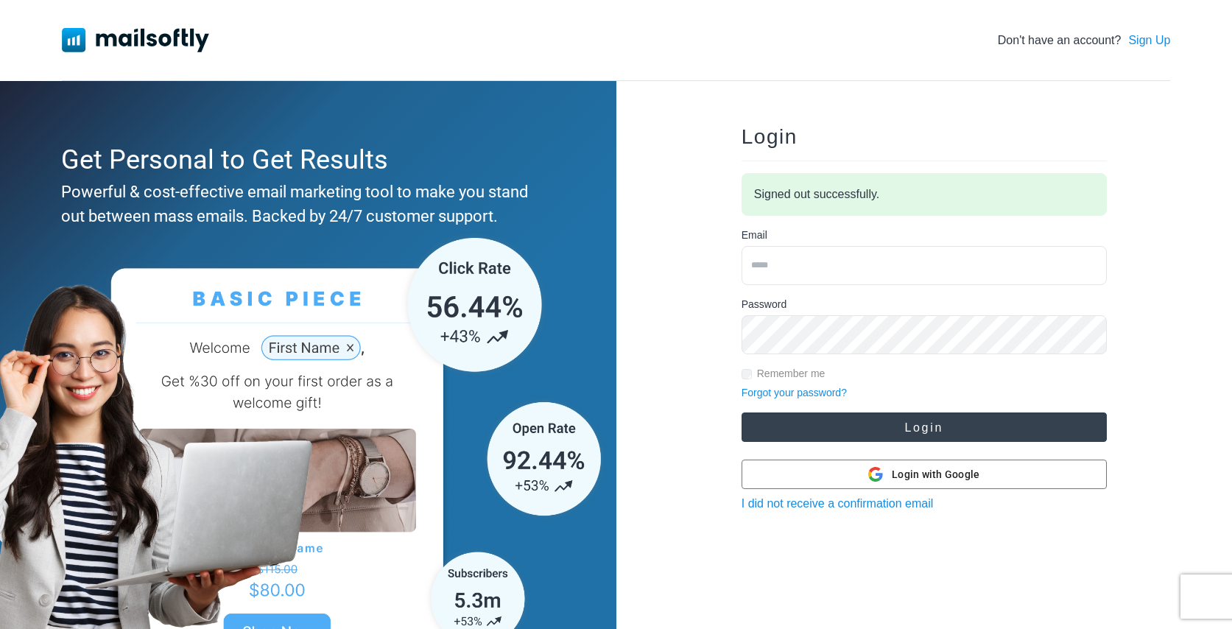
type input "**********"
click at [861, 424] on button "Login" at bounding box center [924, 426] width 365 height 29
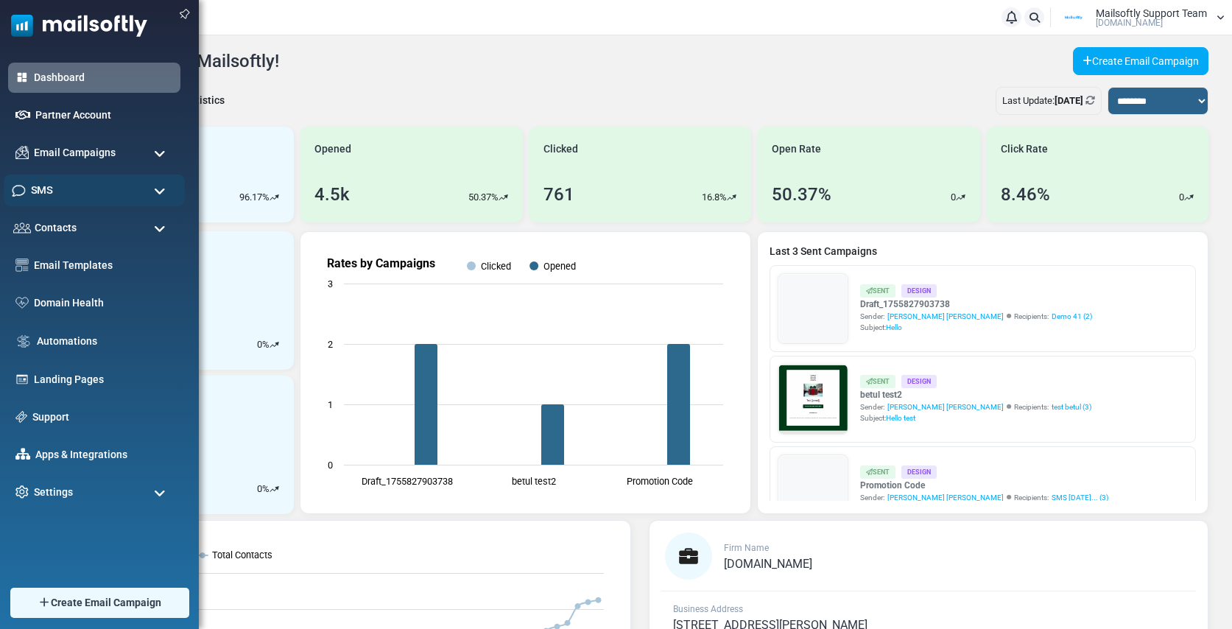
click at [59, 195] on div "SMS" at bounding box center [94, 191] width 181 height 32
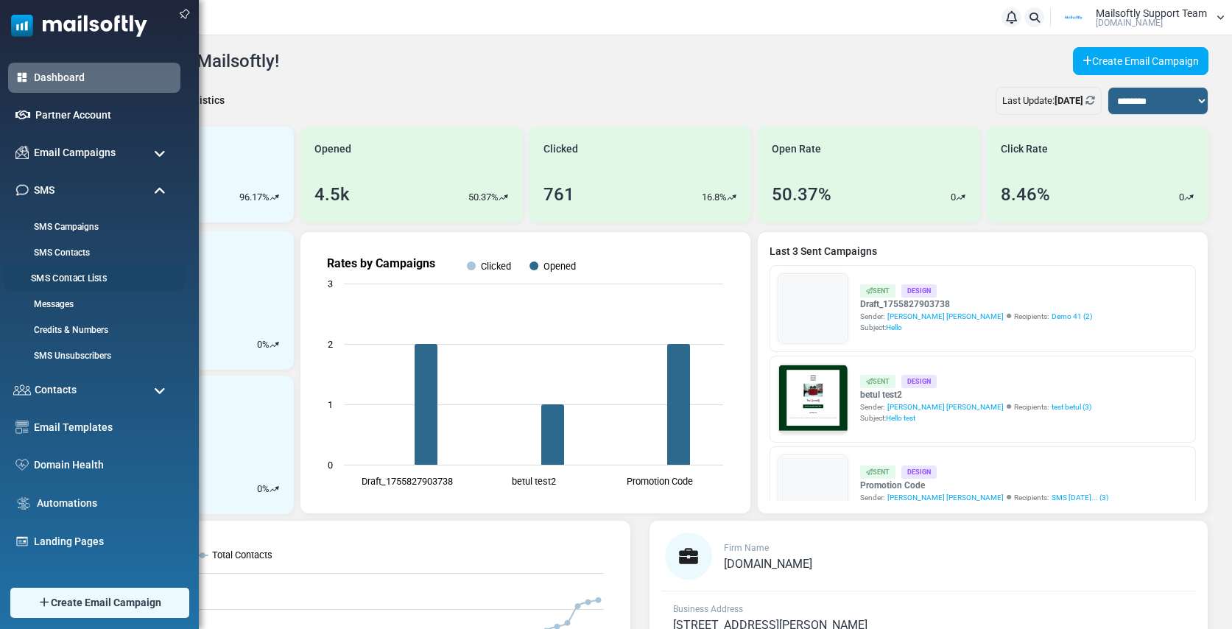
click at [66, 281] on link "SMS Contact Lists" at bounding box center [92, 279] width 177 height 14
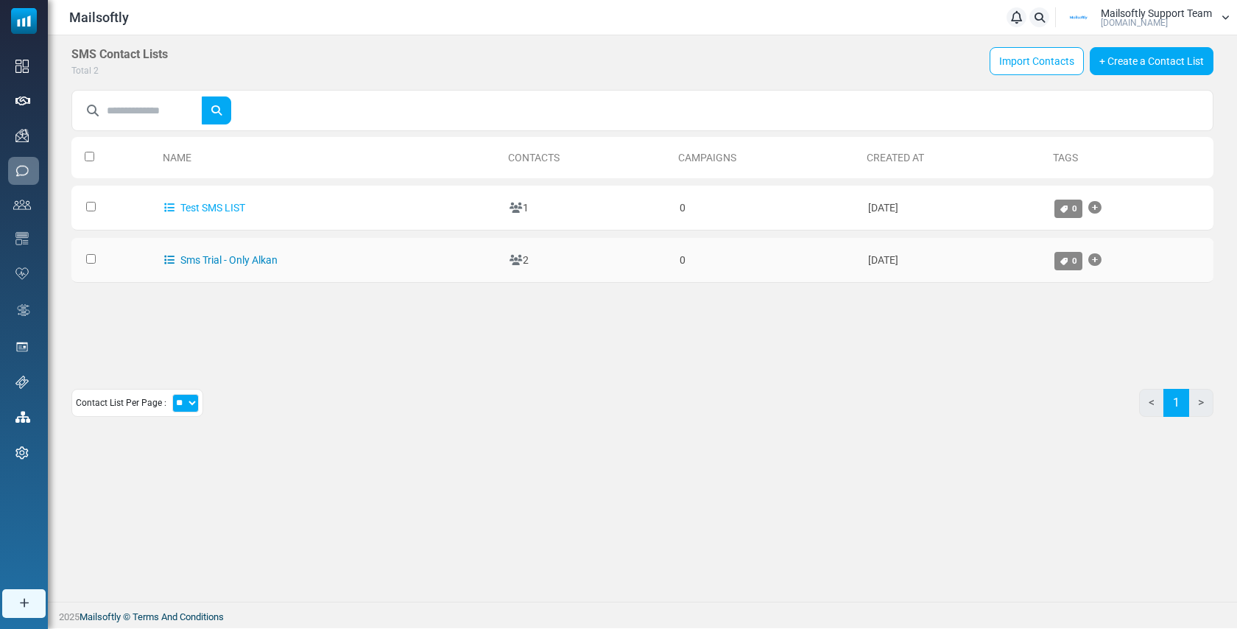
click at [206, 261] on link "Sms Trial - Only Alkan" at bounding box center [220, 260] width 113 height 12
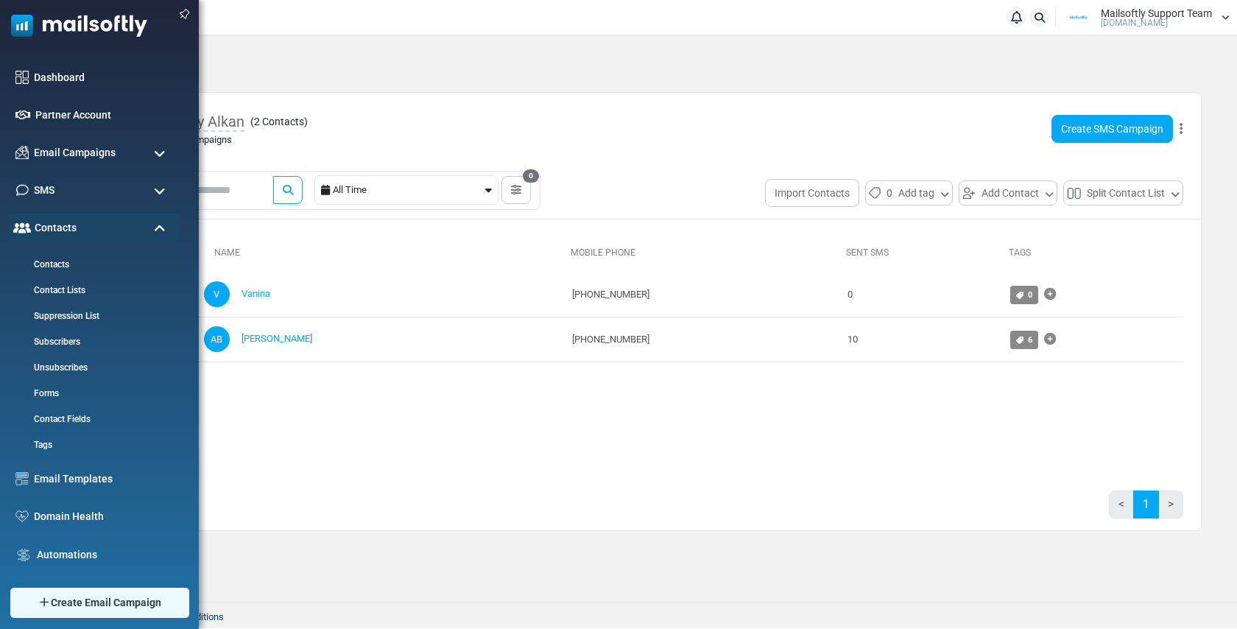
click at [161, 188] on span at bounding box center [160, 191] width 12 height 13
